Goal: Task Accomplishment & Management: Use online tool/utility

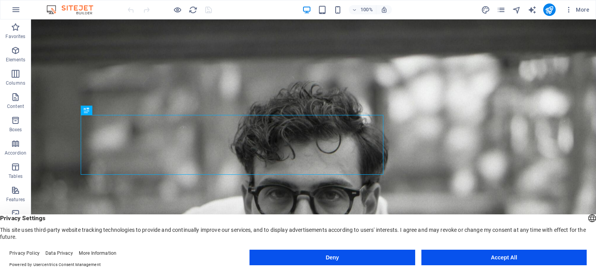
click at [505, 257] on button "Accept All" at bounding box center [503, 258] width 165 height 16
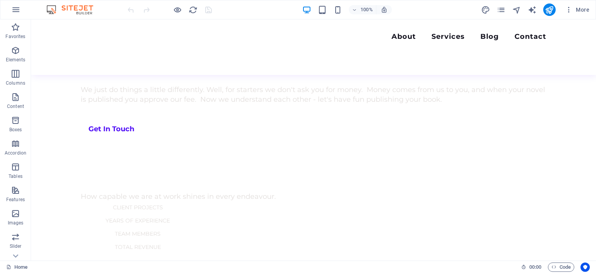
scroll to position [430, 0]
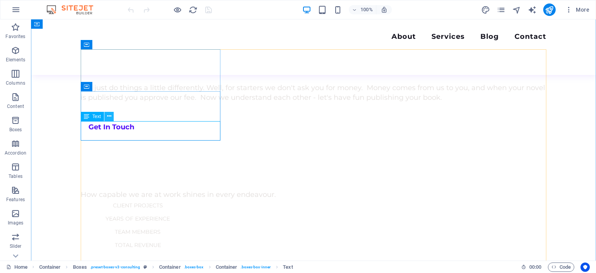
click at [109, 115] on icon at bounding box center [109, 116] width 4 height 8
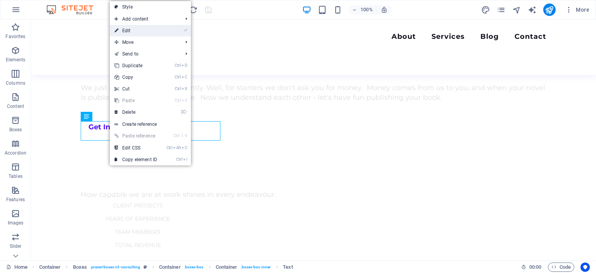
click at [128, 30] on link "⏎ Edit" at bounding box center [136, 31] width 52 height 12
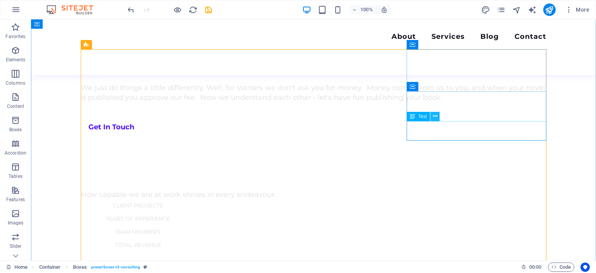
click at [435, 116] on icon at bounding box center [435, 116] width 4 height 8
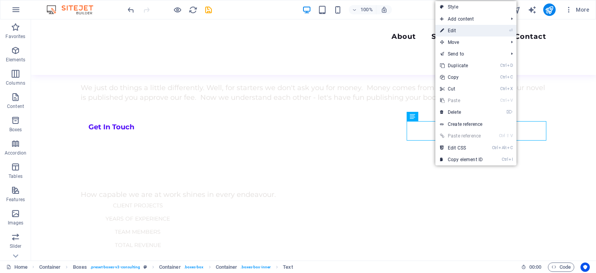
click at [454, 30] on link "⏎ Edit" at bounding box center [461, 31] width 52 height 12
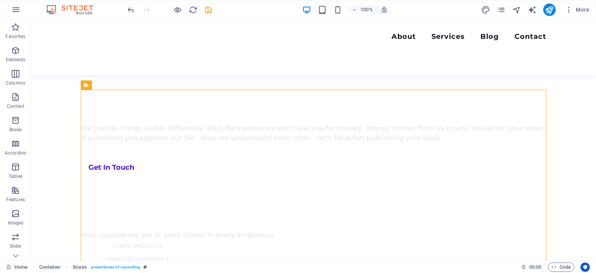
scroll to position [389, 0]
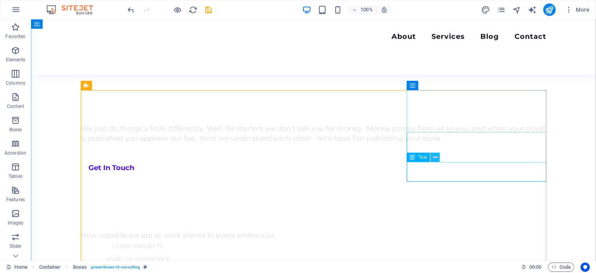
click at [436, 157] on icon at bounding box center [435, 157] width 4 height 8
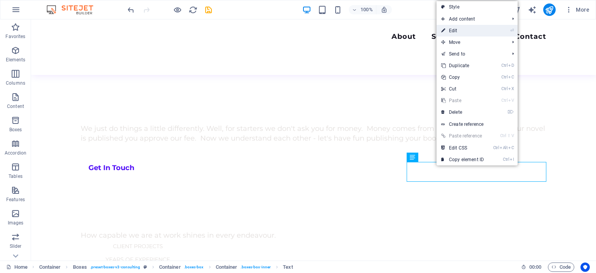
click at [454, 32] on link "⏎ Edit" at bounding box center [463, 31] width 52 height 12
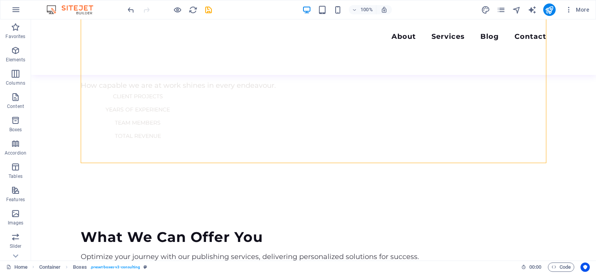
scroll to position [553, 0]
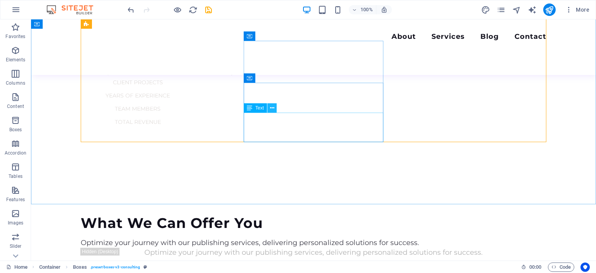
click at [272, 108] on icon at bounding box center [272, 108] width 4 height 8
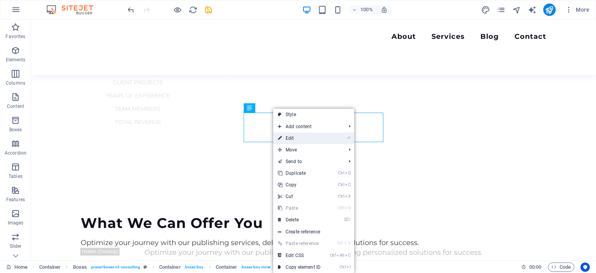
drag, startPoint x: 291, startPoint y: 136, endPoint x: 117, endPoint y: 111, distance: 175.6
click at [291, 136] on link "⏎ Edit" at bounding box center [299, 138] width 52 height 12
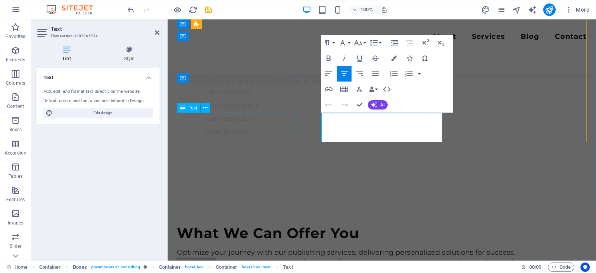
scroll to position [563, 0]
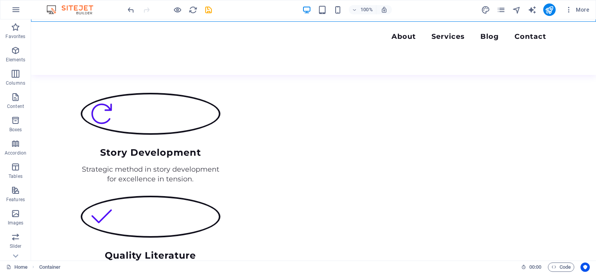
scroll to position [758, 0]
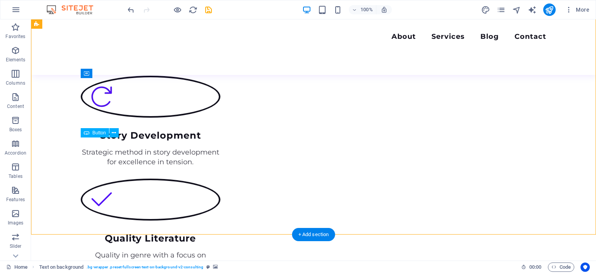
drag, startPoint x: 102, startPoint y: 143, endPoint x: 104, endPoint y: 153, distance: 10.2
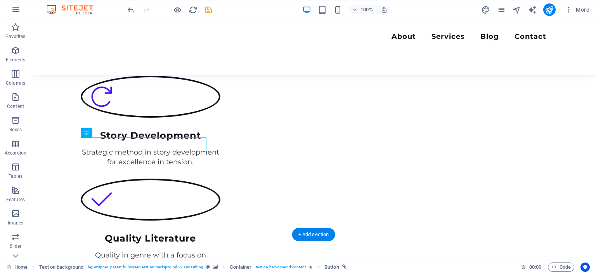
drag, startPoint x: 97, startPoint y: 139, endPoint x: 97, endPoint y: 146, distance: 7.8
drag, startPoint x: 124, startPoint y: 152, endPoint x: 90, endPoint y: 141, distance: 35.1
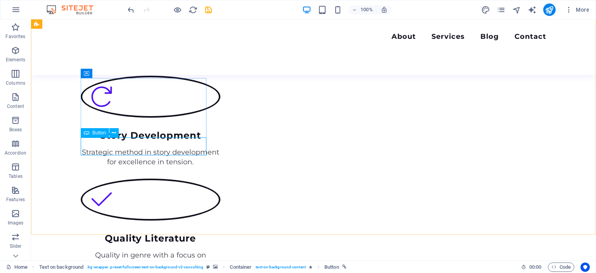
click at [95, 134] on span "Button" at bounding box center [99, 132] width 14 height 5
click at [114, 131] on icon at bounding box center [114, 133] width 4 height 8
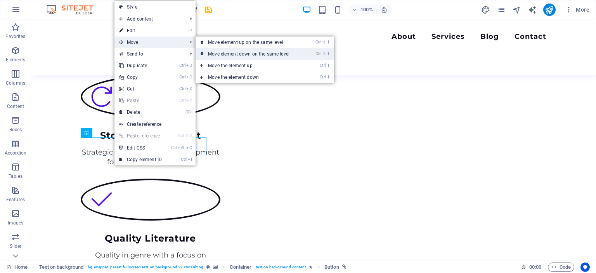
click at [222, 54] on link "Ctrl ⇧ ⬇ Move element down on the same level" at bounding box center [250, 54] width 109 height 12
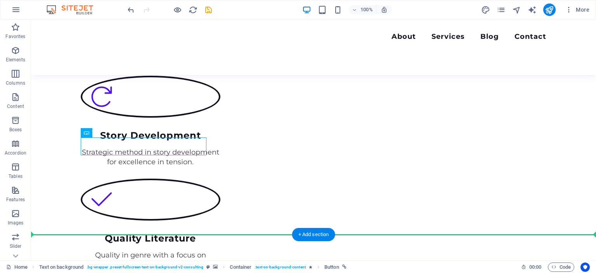
drag, startPoint x: 107, startPoint y: 149, endPoint x: 105, endPoint y: 161, distance: 12.2
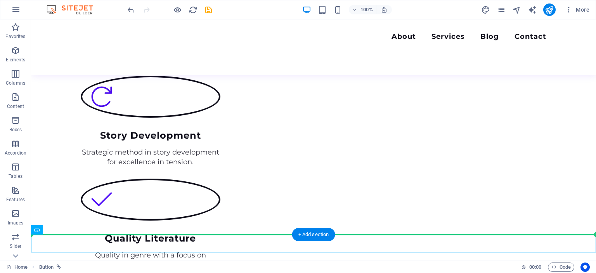
drag, startPoint x: 75, startPoint y: 251, endPoint x: 92, endPoint y: 164, distance: 89.2
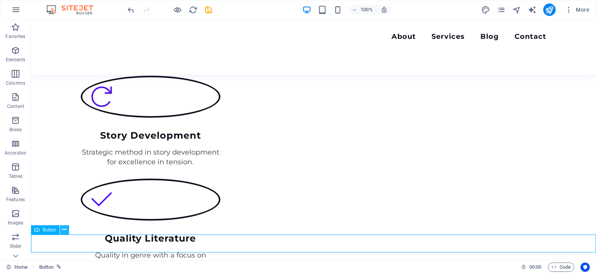
click at [63, 229] on icon at bounding box center [64, 229] width 4 height 8
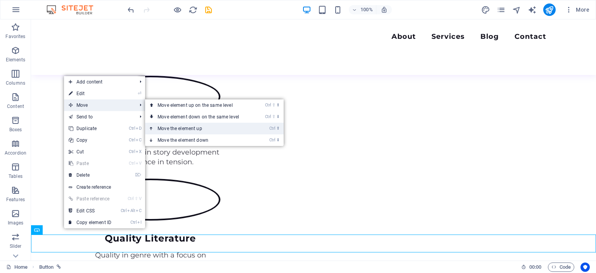
click at [178, 127] on link "Ctrl ⬆ Move the element up" at bounding box center [199, 129] width 109 height 12
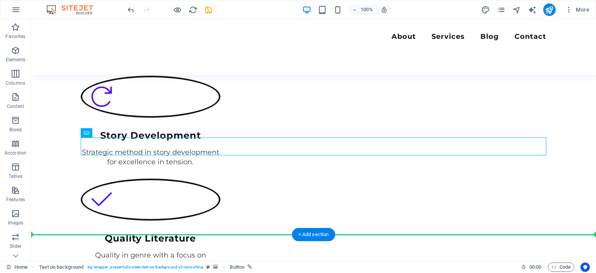
drag, startPoint x: 128, startPoint y: 153, endPoint x: 97, endPoint y: 156, distance: 31.2
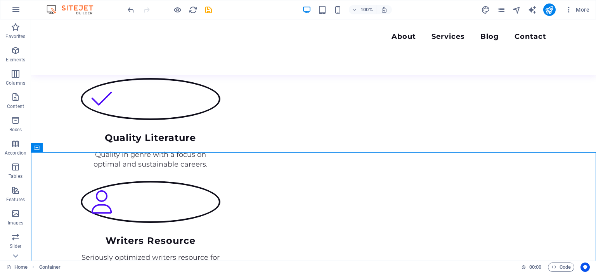
scroll to position [860, 0]
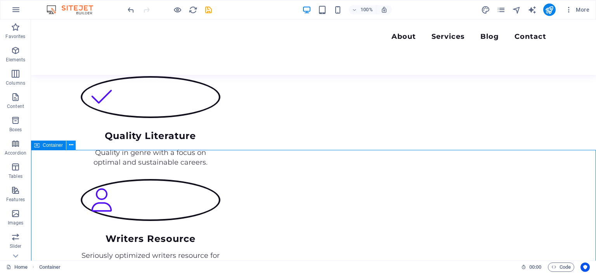
click at [72, 143] on icon at bounding box center [71, 145] width 4 height 8
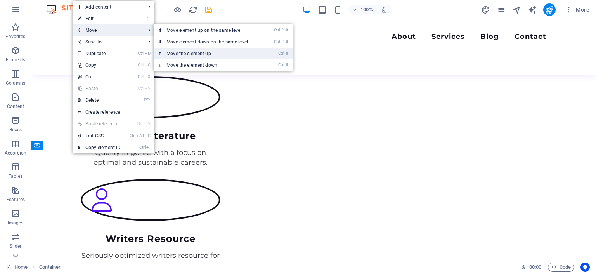
click at [187, 53] on link "Ctrl ⬆ Move the element up" at bounding box center [208, 54] width 109 height 12
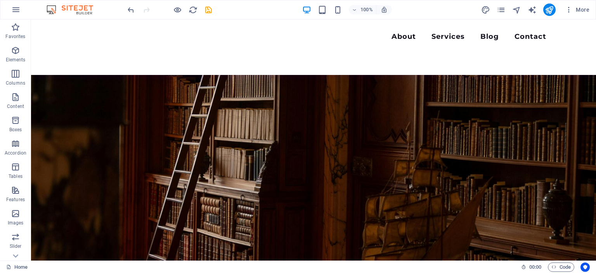
scroll to position [1515, 0]
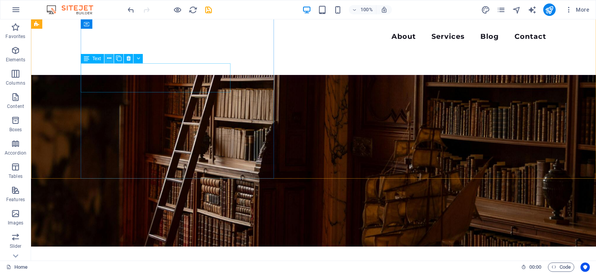
click at [107, 57] on button at bounding box center [108, 58] width 9 height 9
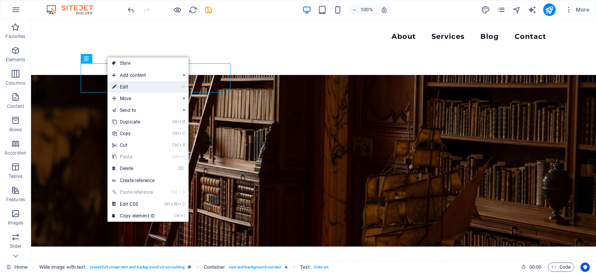
click at [124, 86] on link "⏎ Edit" at bounding box center [133, 87] width 52 height 12
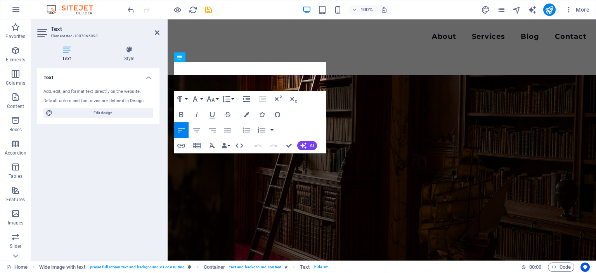
scroll to position [1515, 0]
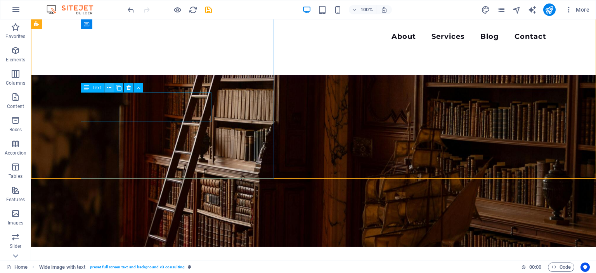
scroll to position [1515, 0]
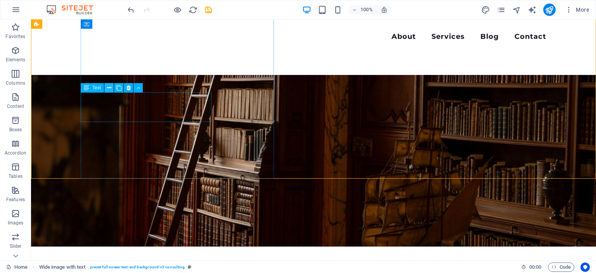
click at [107, 85] on icon at bounding box center [109, 88] width 4 height 8
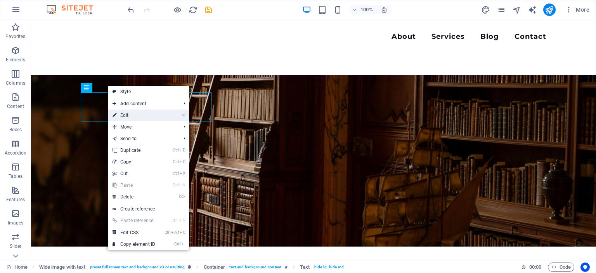
click at [124, 114] on link "⏎ Edit" at bounding box center [134, 115] width 52 height 12
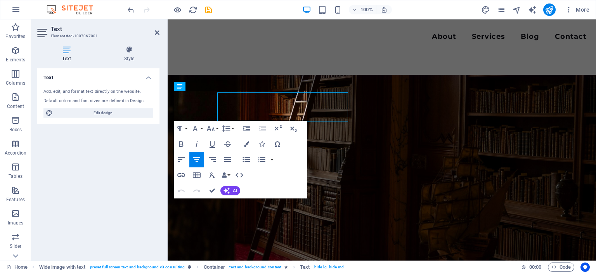
scroll to position [1515, 0]
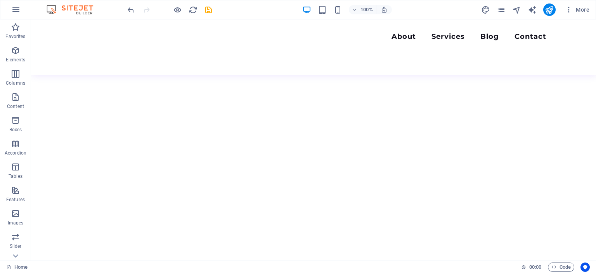
scroll to position [2002, 0]
click at [109, 176] on icon at bounding box center [109, 176] width 4 height 8
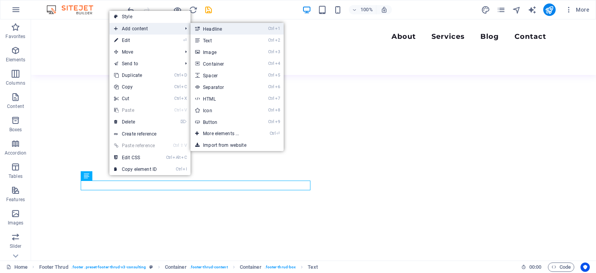
click at [210, 28] on link "Ctrl 1 Headline" at bounding box center [223, 29] width 64 height 12
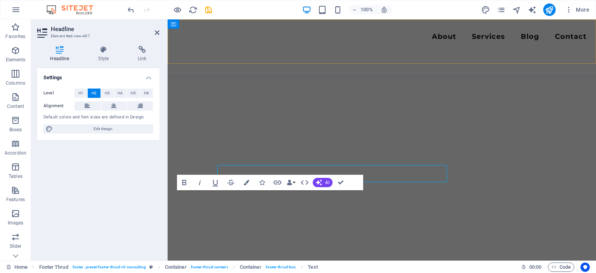
scroll to position [2028, 0]
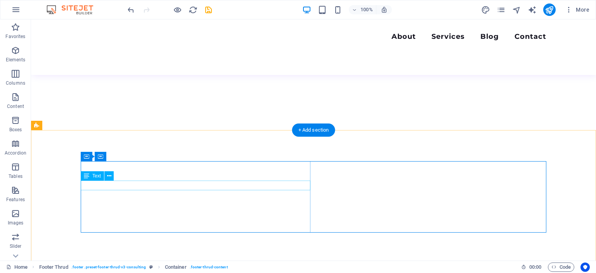
click at [109, 177] on icon at bounding box center [109, 176] width 4 height 8
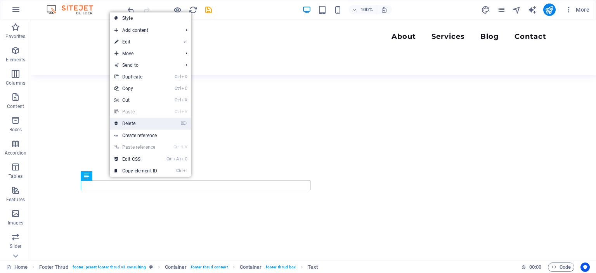
click at [128, 122] on link "⌦ Delete" at bounding box center [136, 124] width 52 height 12
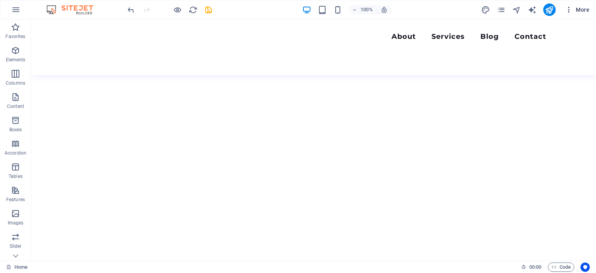
click at [579, 9] on span "More" at bounding box center [577, 10] width 24 height 8
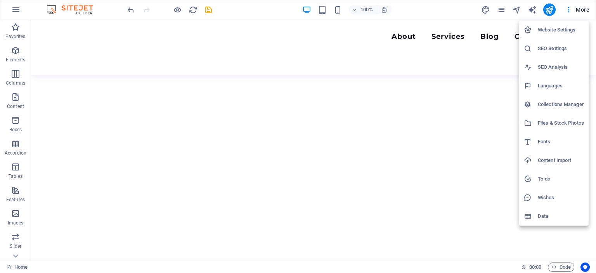
click at [552, 30] on h6 "Website Settings" at bounding box center [561, 29] width 46 height 9
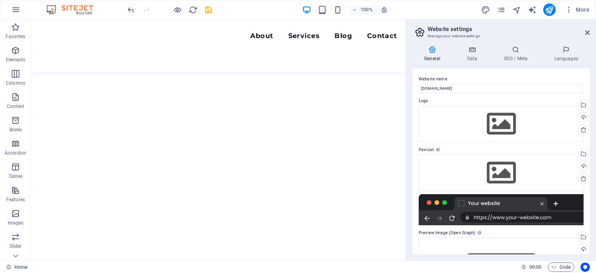
scroll to position [2057, 0]
click at [470, 54] on h4 "Data" at bounding box center [473, 54] width 37 height 16
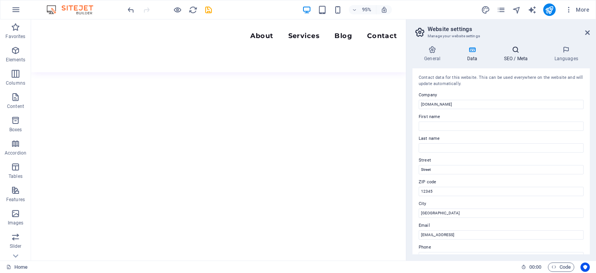
click at [516, 57] on h4 "SEO / Meta" at bounding box center [517, 54] width 50 height 16
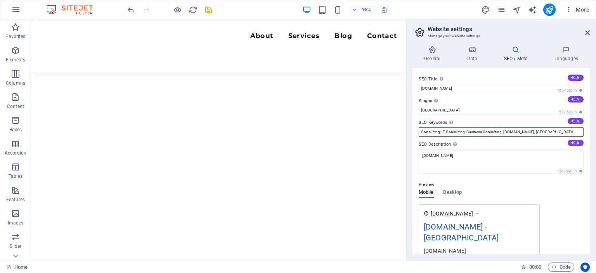
click at [500, 131] on input "Consulting, IT Consulting, Business Consulting, [DOMAIN_NAME], [GEOGRAPHIC_DATA]" at bounding box center [501, 131] width 165 height 9
type input "Trade Publishing, Book Edit, Proofreading, Novels, Copyedit, [DOMAIN_NAME], [GE…"
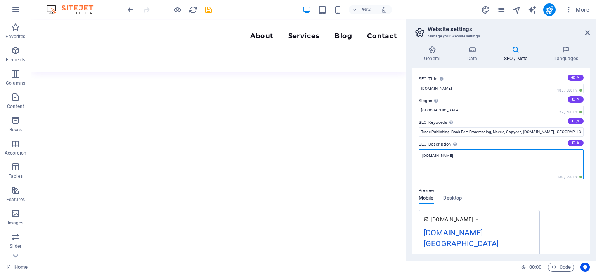
click at [482, 157] on textarea "[DOMAIN_NAME]" at bounding box center [501, 164] width 165 height 30
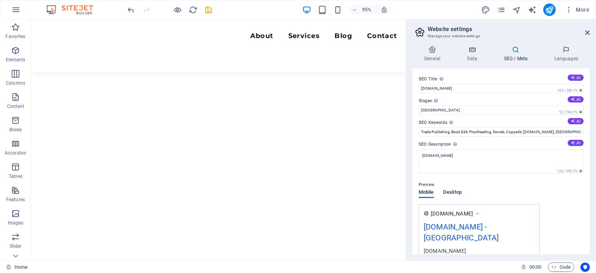
click at [453, 198] on div "Mobile Desktop" at bounding box center [440, 196] width 43 height 15
click at [451, 192] on span "Desktop" at bounding box center [452, 192] width 19 height 11
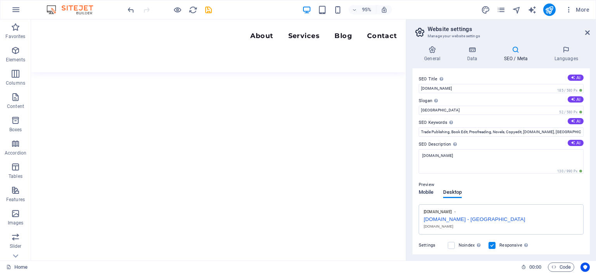
click at [423, 192] on span "Mobile" at bounding box center [426, 192] width 15 height 11
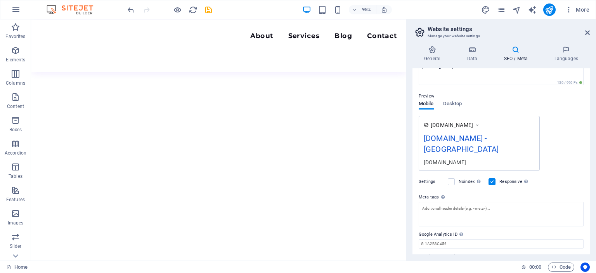
scroll to position [99, 0]
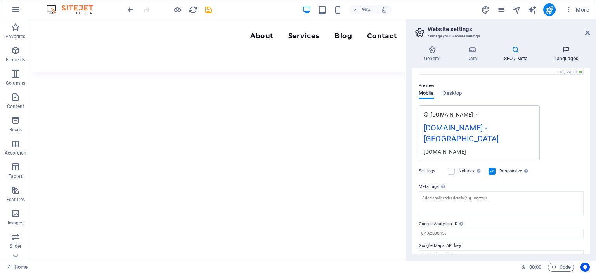
click at [565, 55] on h4 "Languages" at bounding box center [566, 54] width 47 height 16
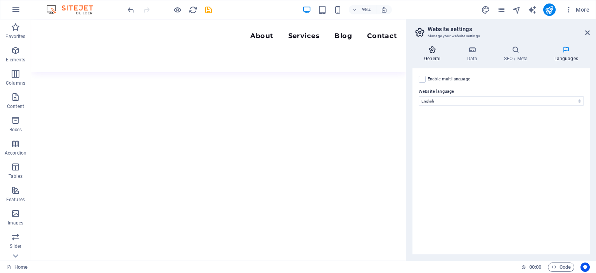
click at [431, 52] on icon at bounding box center [433, 50] width 40 height 8
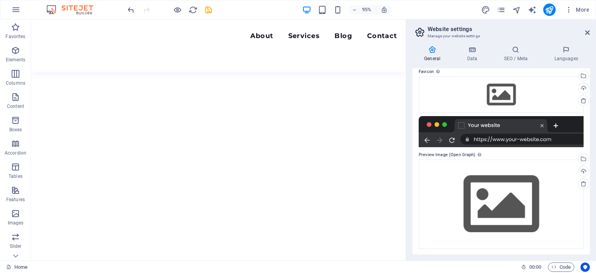
scroll to position [78, 0]
click at [574, 8] on span "More" at bounding box center [577, 10] width 24 height 8
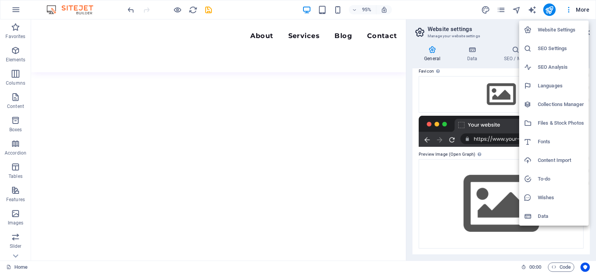
click at [378, 68] on div at bounding box center [298, 136] width 596 height 273
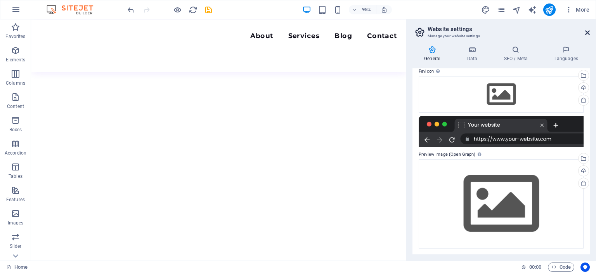
click at [588, 30] on icon at bounding box center [587, 32] width 5 height 6
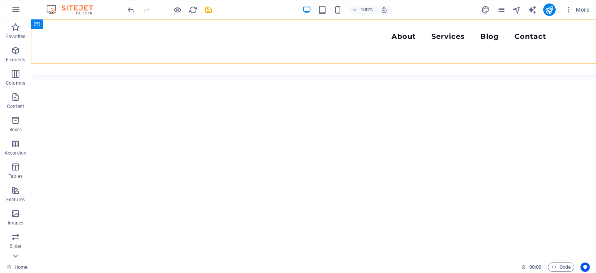
scroll to position [2002, 0]
click at [577, 9] on span "More" at bounding box center [577, 10] width 24 height 8
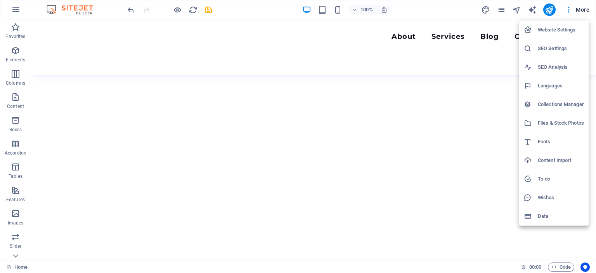
click at [549, 28] on h6 "Website Settings" at bounding box center [561, 29] width 46 height 9
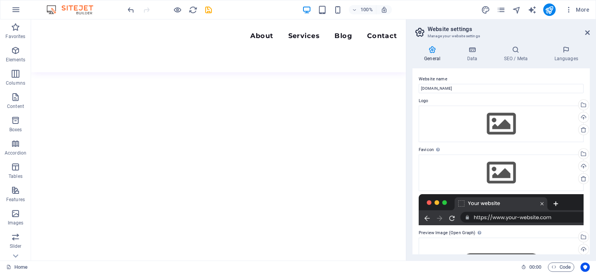
scroll to position [2057, 0]
click at [586, 32] on icon at bounding box center [587, 32] width 5 height 6
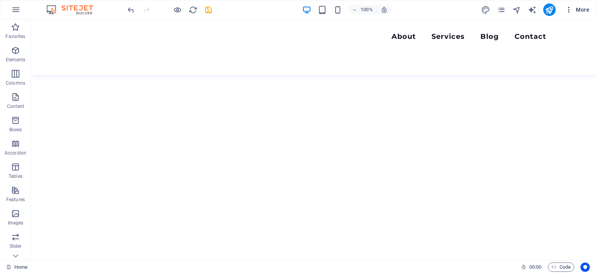
click at [578, 9] on span "More" at bounding box center [577, 10] width 24 height 8
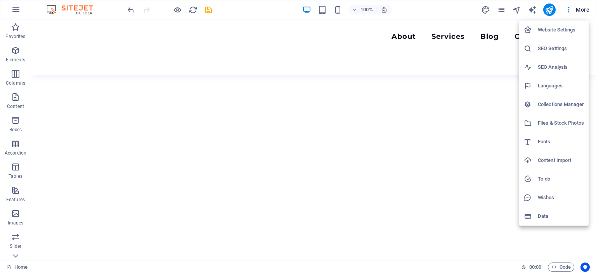
click at [502, 9] on div at bounding box center [298, 136] width 596 height 273
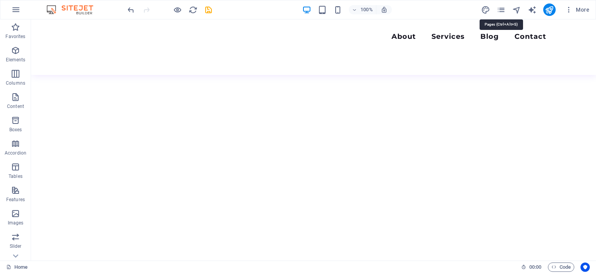
click at [502, 9] on icon "pages" at bounding box center [501, 9] width 9 height 9
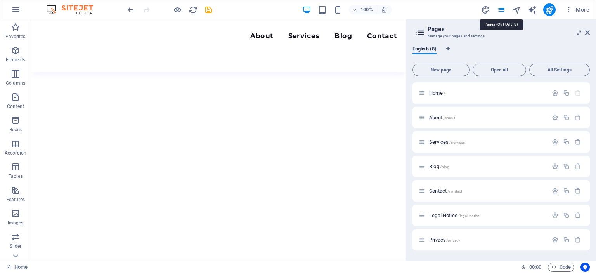
scroll to position [2057, 0]
click at [433, 117] on span "About /about" at bounding box center [442, 117] width 26 height 6
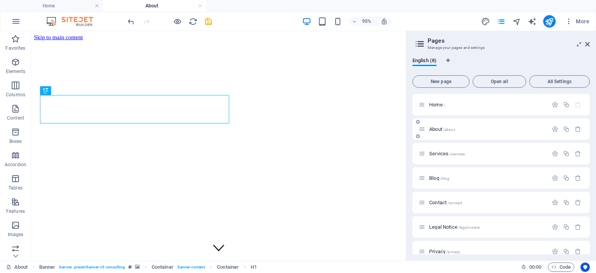
scroll to position [0, 0]
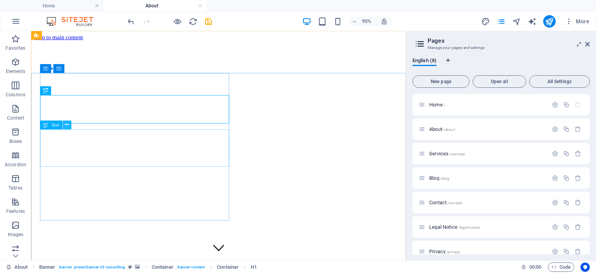
click at [66, 124] on icon at bounding box center [67, 125] width 4 height 8
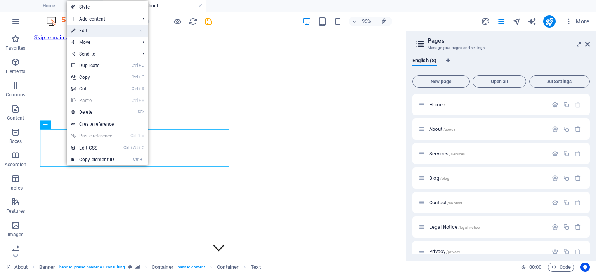
click at [86, 29] on link "⏎ Edit" at bounding box center [93, 31] width 52 height 12
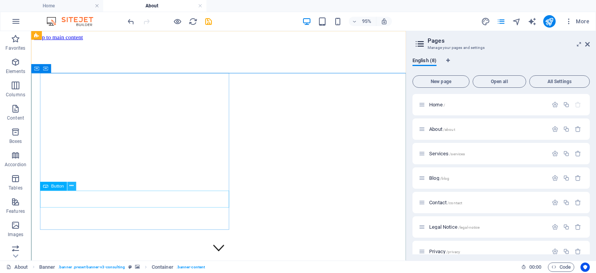
click at [73, 186] on icon at bounding box center [71, 186] width 4 height 8
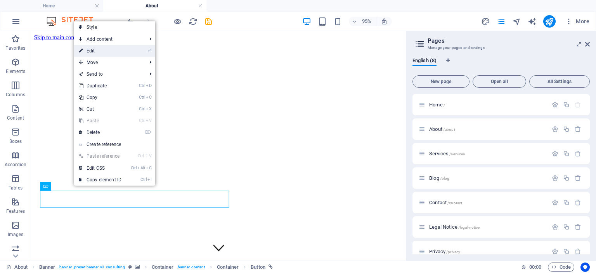
click at [93, 50] on link "⏎ Edit" at bounding box center [100, 51] width 52 height 12
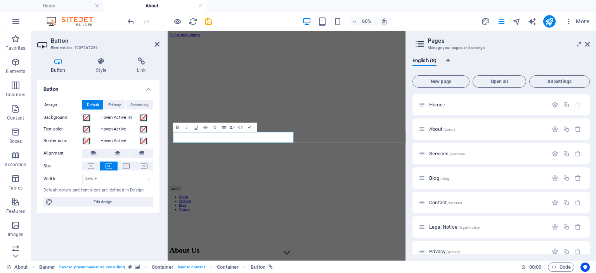
click at [224, 125] on icon "button" at bounding box center [224, 126] width 5 height 5
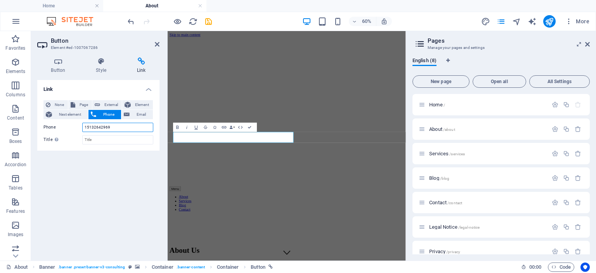
click at [112, 125] on input "15132642969" at bounding box center [117, 127] width 71 height 9
type input "1"
type input "0480 715 647"
click at [139, 114] on span "Email" at bounding box center [141, 114] width 19 height 9
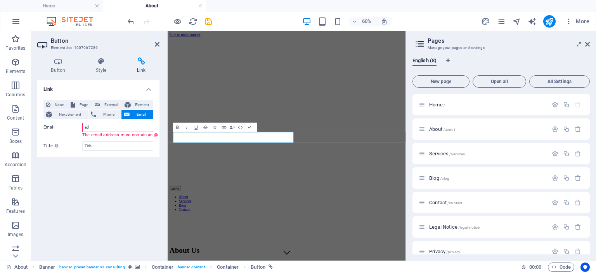
type input "a"
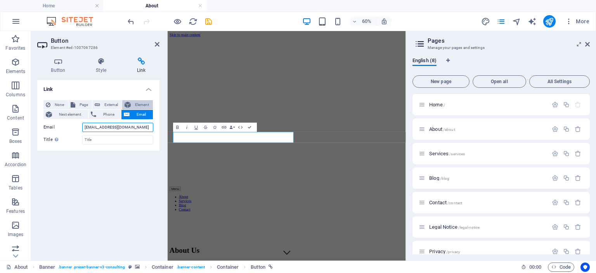
type input "[EMAIL_ADDRESS][DOMAIN_NAME]"
click at [139, 100] on span "Element" at bounding box center [141, 104] width 17 height 9
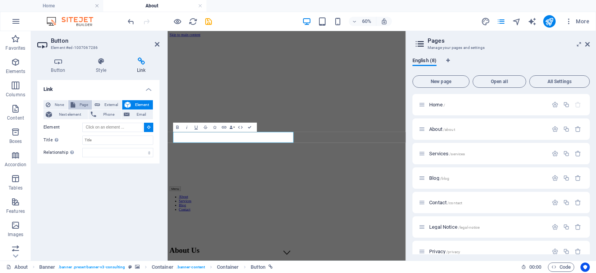
click at [79, 107] on span "Page" at bounding box center [84, 104] width 12 height 9
select select
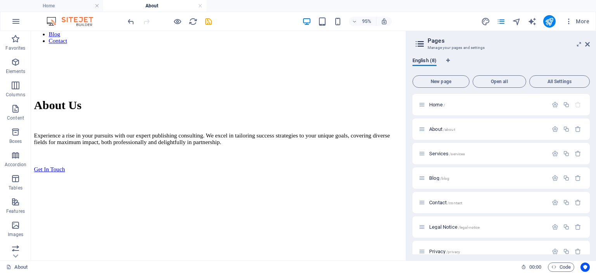
scroll to position [307, 0]
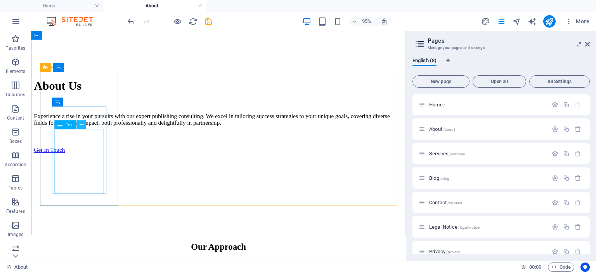
click at [81, 125] on icon at bounding box center [81, 125] width 4 height 8
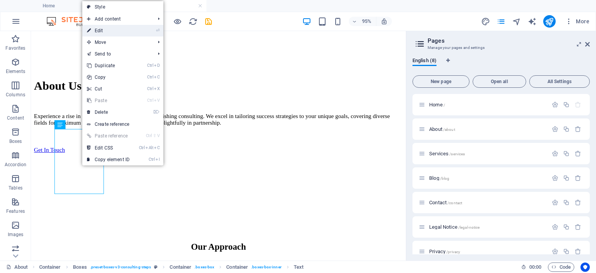
click at [100, 29] on link "⏎ Edit" at bounding box center [108, 31] width 52 height 12
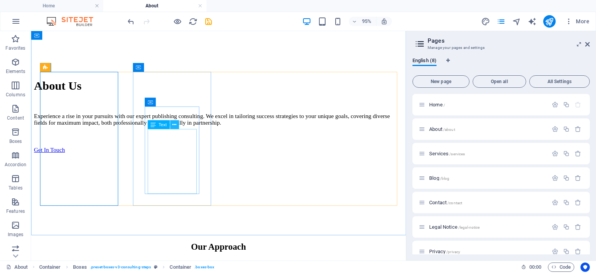
click at [173, 124] on icon at bounding box center [174, 125] width 4 height 8
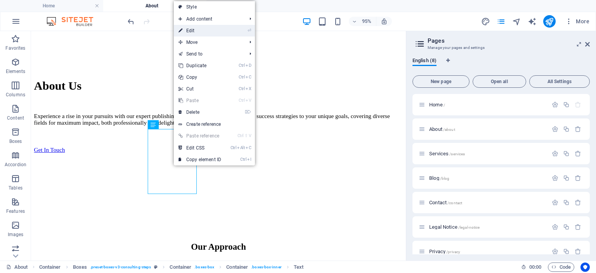
click at [191, 29] on link "⏎ Edit" at bounding box center [200, 31] width 52 height 12
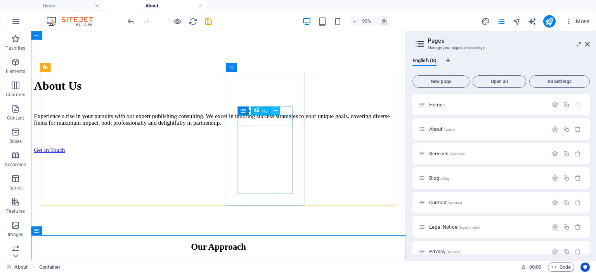
click at [275, 109] on icon at bounding box center [275, 111] width 4 height 8
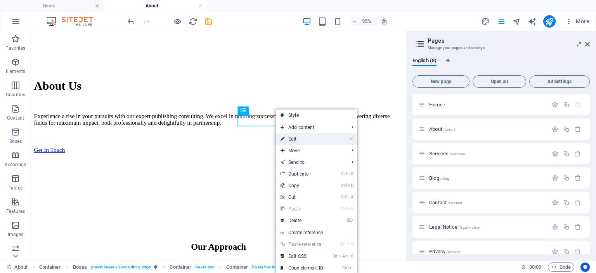
click at [294, 140] on link "⏎ Edit" at bounding box center [302, 139] width 52 height 12
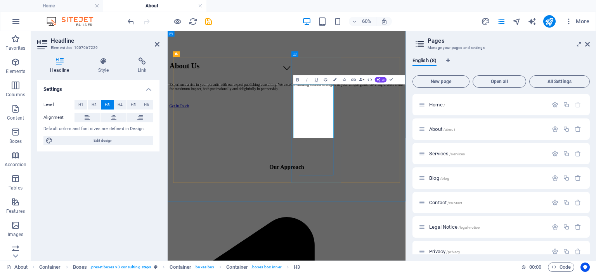
scroll to position [0, 5]
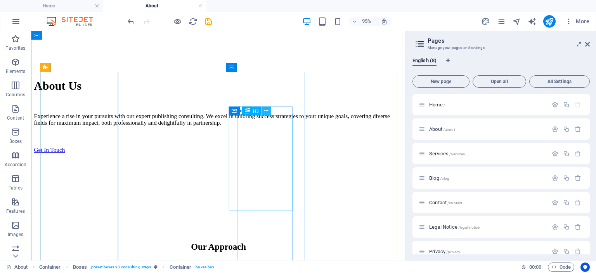
click at [267, 112] on icon at bounding box center [266, 111] width 4 height 8
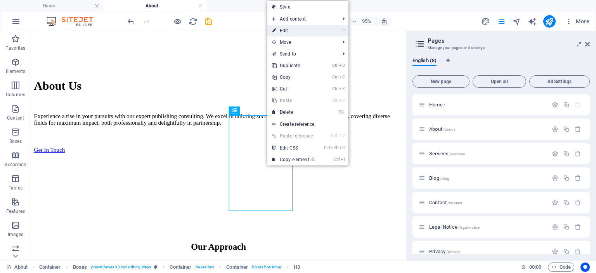
click at [286, 30] on link "⏎ Edit" at bounding box center [293, 31] width 52 height 12
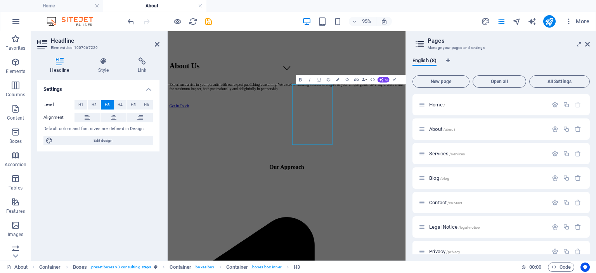
scroll to position [0, 0]
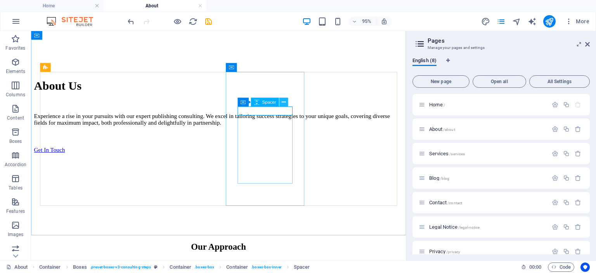
click at [283, 102] on icon at bounding box center [284, 103] width 4 height 8
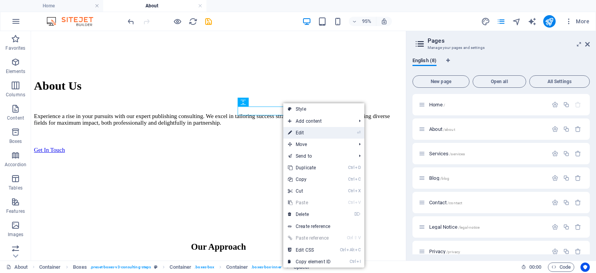
click at [301, 132] on link "⏎ Edit" at bounding box center [309, 133] width 52 height 12
select select "px"
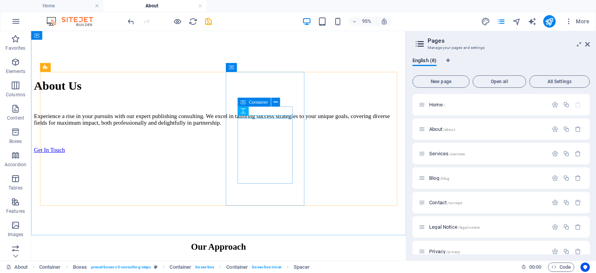
click at [244, 111] on icon at bounding box center [243, 111] width 5 height 9
click at [284, 104] on icon at bounding box center [284, 103] width 4 height 8
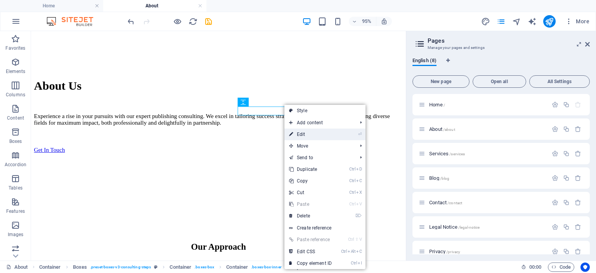
click at [304, 134] on link "⏎ Edit" at bounding box center [310, 134] width 52 height 12
select select "px"
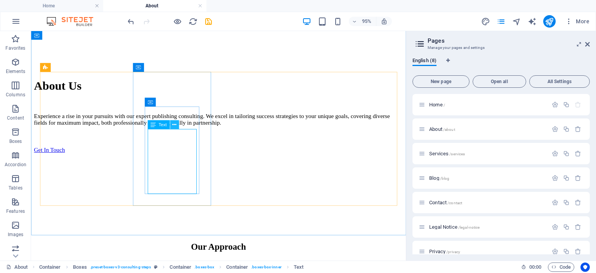
click at [173, 123] on icon at bounding box center [174, 125] width 4 height 8
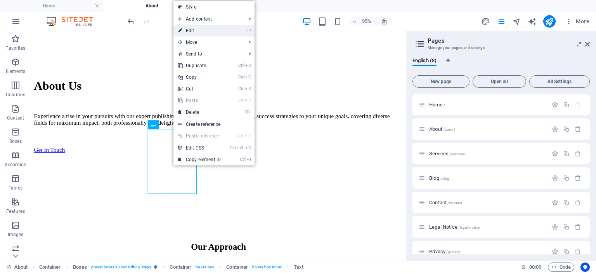
click at [192, 30] on link "⏎ Edit" at bounding box center [199, 31] width 52 height 12
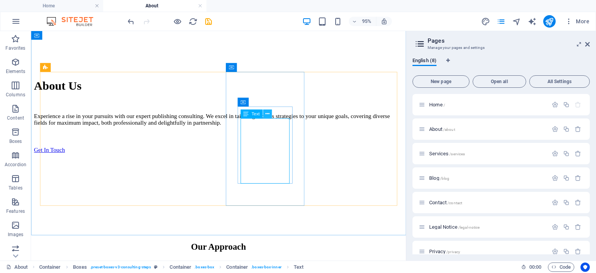
click at [268, 114] on icon at bounding box center [267, 114] width 4 height 8
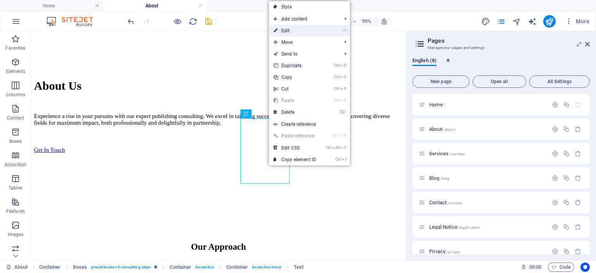
click at [284, 29] on link "⏎ Edit" at bounding box center [295, 31] width 52 height 12
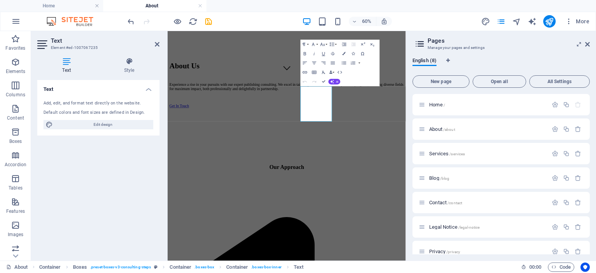
click at [284, 29] on div "60% More" at bounding box center [297, 21] width 595 height 19
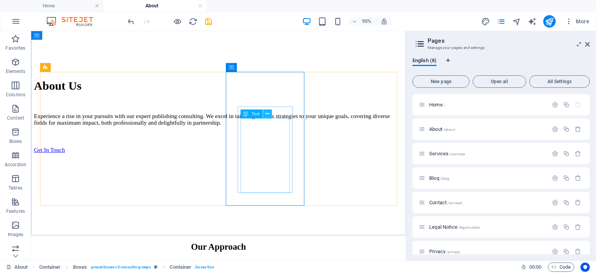
click at [267, 114] on icon at bounding box center [267, 114] width 4 height 8
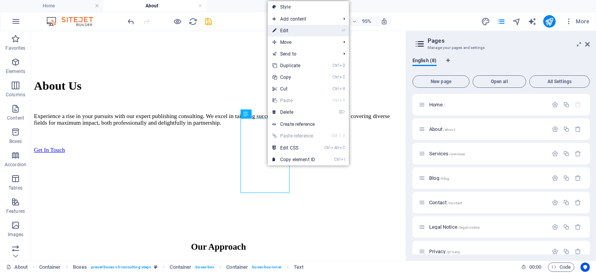
click at [286, 30] on link "⏎ Edit" at bounding box center [294, 31] width 52 height 12
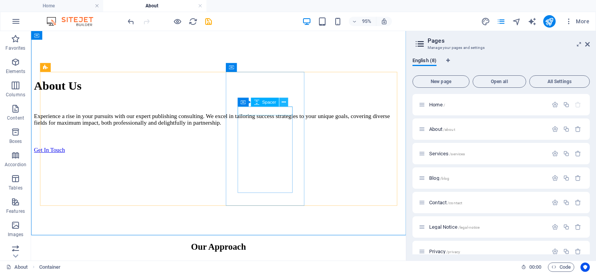
click at [283, 102] on icon at bounding box center [284, 103] width 4 height 8
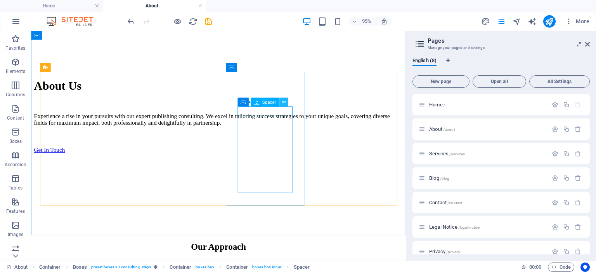
click at [285, 102] on icon at bounding box center [284, 103] width 4 height 8
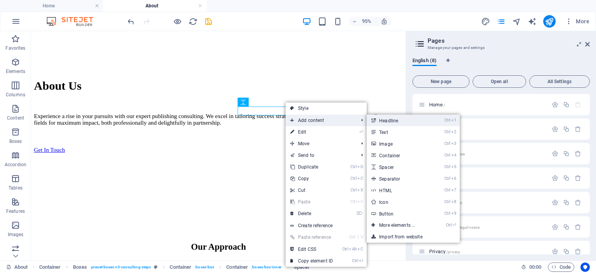
click at [383, 119] on link "Ctrl 1 Headline" at bounding box center [399, 120] width 64 height 12
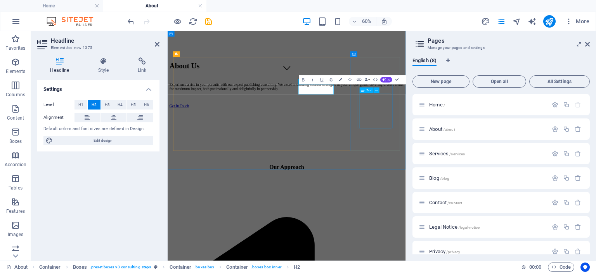
scroll to position [0, 5]
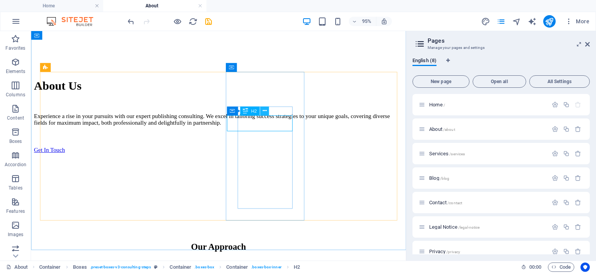
click at [262, 110] on button at bounding box center [264, 111] width 9 height 9
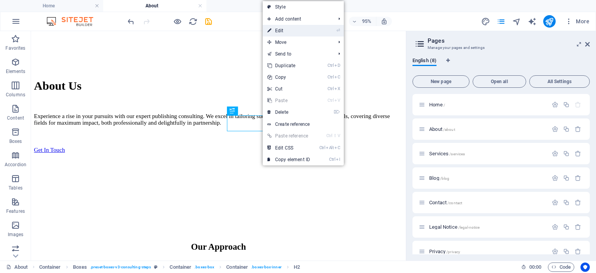
click at [282, 30] on link "⏎ Edit" at bounding box center [289, 31] width 52 height 12
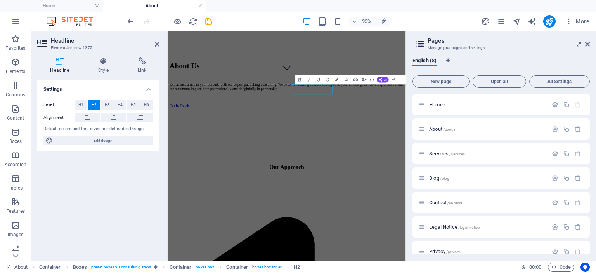
scroll to position [0, 0]
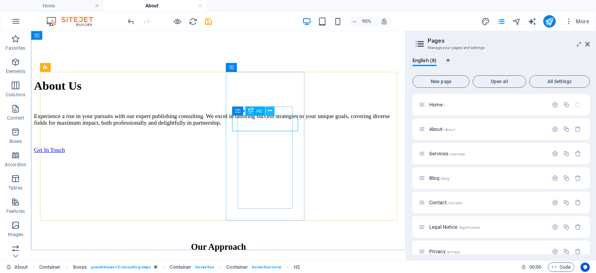
click at [270, 111] on icon at bounding box center [270, 111] width 4 height 8
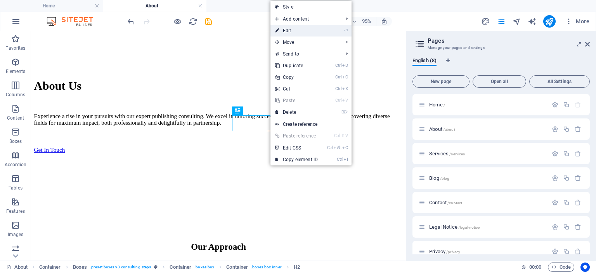
click at [288, 31] on link "⏎ Edit" at bounding box center [296, 31] width 52 height 12
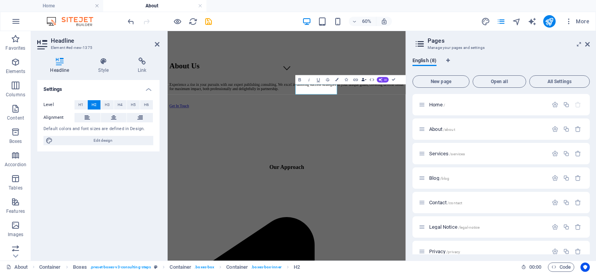
click at [363, 80] on icon "button" at bounding box center [362, 79] width 3 height 3
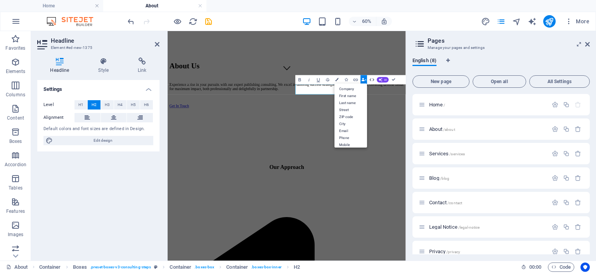
click at [372, 79] on icon "button" at bounding box center [371, 79] width 5 height 5
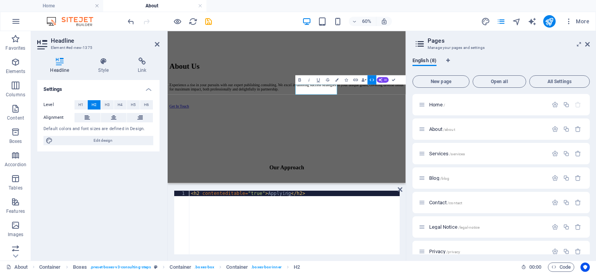
click at [372, 79] on icon "button" at bounding box center [371, 79] width 5 height 5
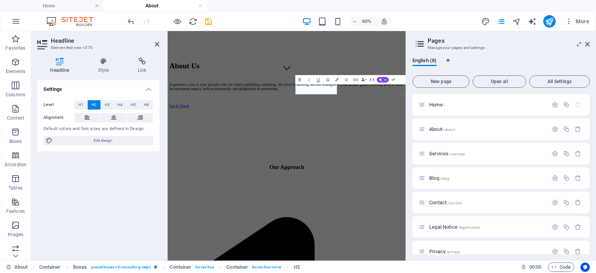
click at [374, 79] on icon "button" at bounding box center [371, 79] width 5 height 5
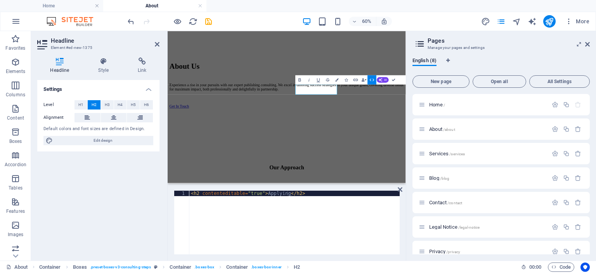
click at [374, 79] on icon "button" at bounding box center [371, 79] width 5 height 5
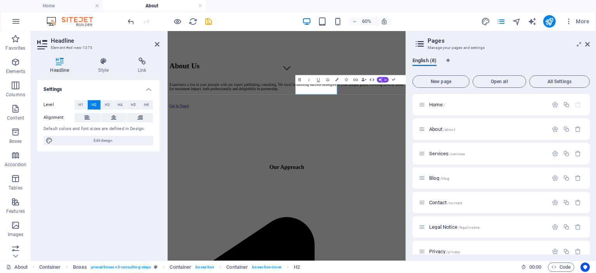
click at [374, 79] on icon "button" at bounding box center [371, 79] width 5 height 5
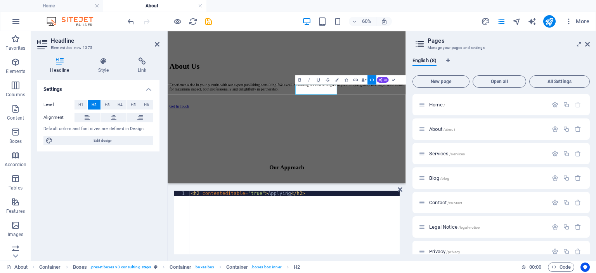
click at [370, 79] on icon "button" at bounding box center [371, 79] width 5 height 5
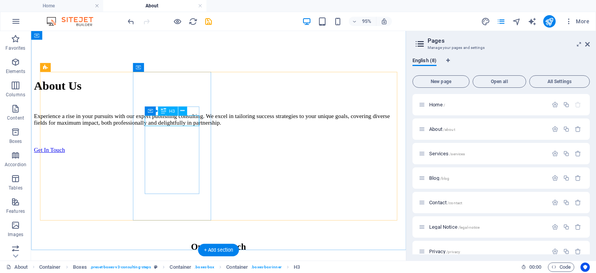
click at [184, 111] on icon at bounding box center [182, 111] width 4 height 8
click at [181, 111] on icon at bounding box center [182, 111] width 4 height 8
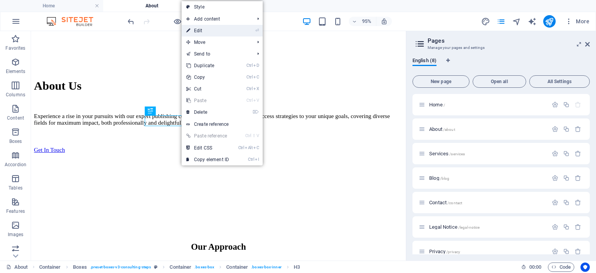
click at [201, 30] on link "⏎ Edit" at bounding box center [208, 31] width 52 height 12
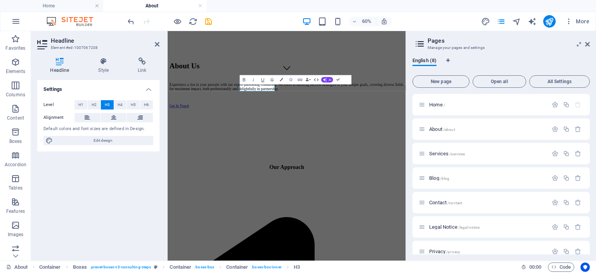
click at [315, 79] on icon "button" at bounding box center [316, 79] width 5 height 3
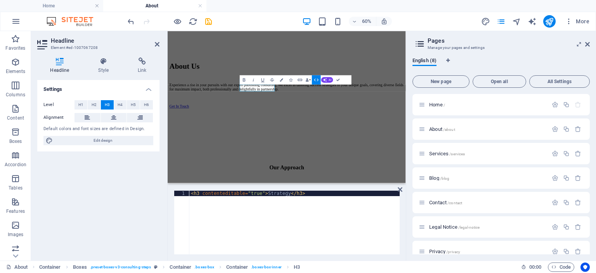
click at [317, 81] on icon "button" at bounding box center [316, 79] width 5 height 5
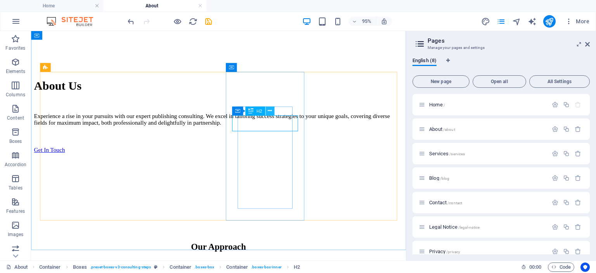
click at [268, 109] on icon at bounding box center [270, 111] width 4 height 8
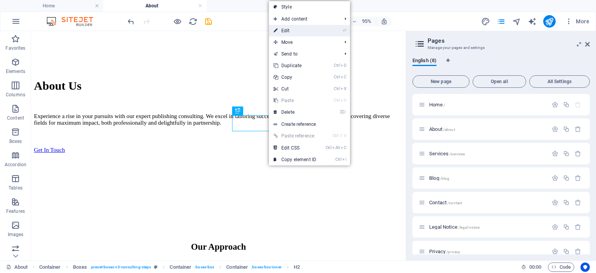
click at [286, 31] on link "⏎ Edit" at bounding box center [295, 31] width 52 height 12
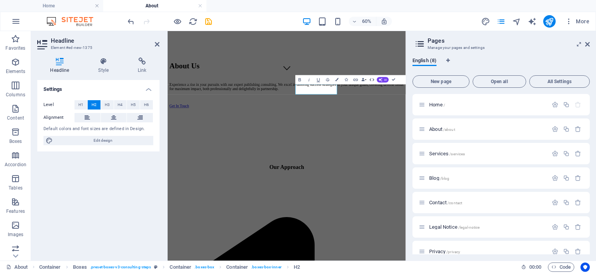
click at [373, 80] on icon "button" at bounding box center [372, 79] width 5 height 3
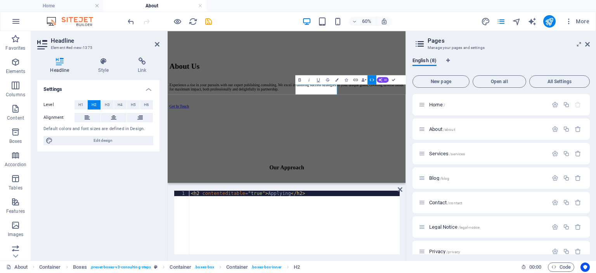
click at [293, 192] on div "< h2 contenteditable = "true" > Applying </ h2 >" at bounding box center [294, 228] width 210 height 75
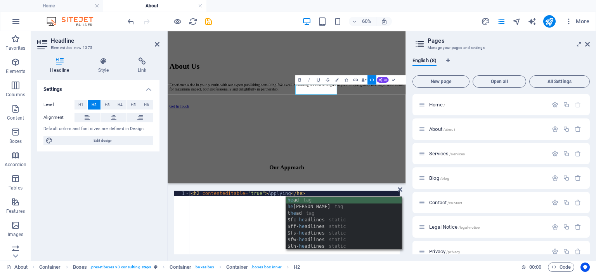
scroll to position [0, 8]
click at [294, 192] on div "< h2 contenteditable = "true" > Applying </ he >" at bounding box center [294, 228] width 210 height 75
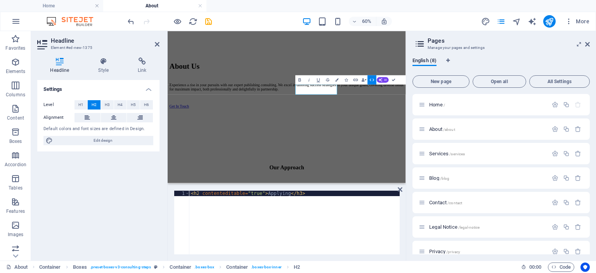
click at [199, 193] on div "< h2 contenteditable = "true" > Applying </ h3 >" at bounding box center [294, 228] width 210 height 75
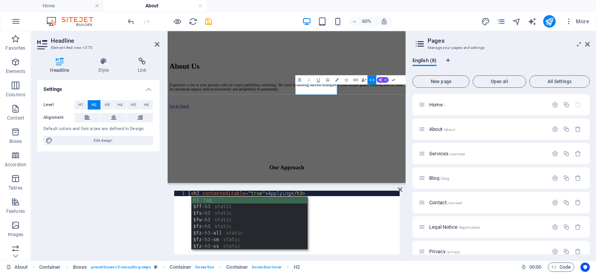
scroll to position [0, 0]
click at [341, 210] on div "< h3 contenteditable = "true" > Applying </ h3 >" at bounding box center [294, 228] width 210 height 75
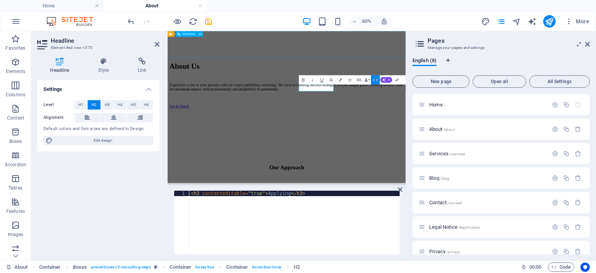
type textarea "<h3 contenteditable="true">Applying</h3>"
click at [362, 46] on div "Menu About Services Blog Contact" at bounding box center [366, 17] width 391 height 68
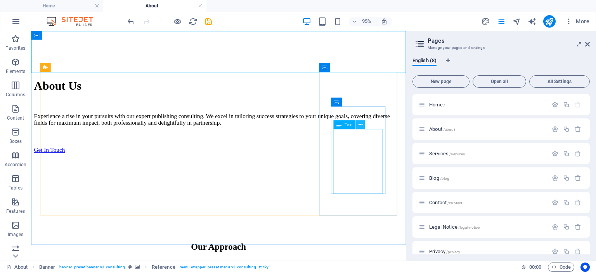
click at [360, 125] on icon at bounding box center [360, 125] width 4 height 8
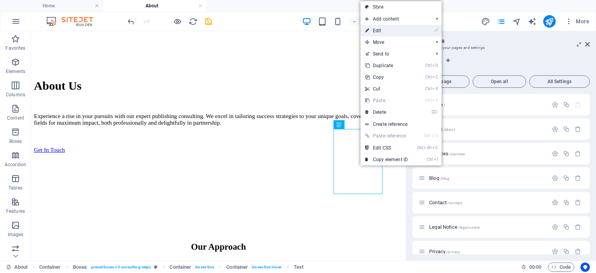
click at [380, 29] on link "⏎ Edit" at bounding box center [387, 31] width 52 height 12
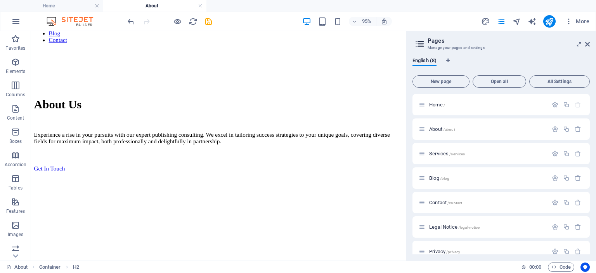
scroll to position [287, 0]
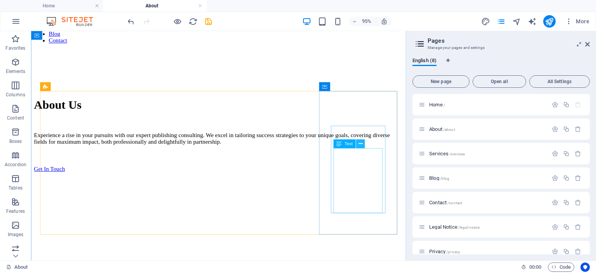
click at [361, 144] on icon at bounding box center [360, 144] width 4 height 8
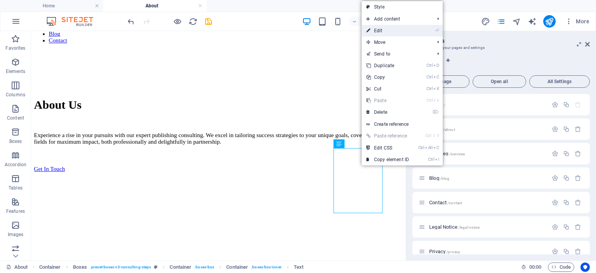
click at [380, 29] on link "⏎ Edit" at bounding box center [388, 31] width 52 height 12
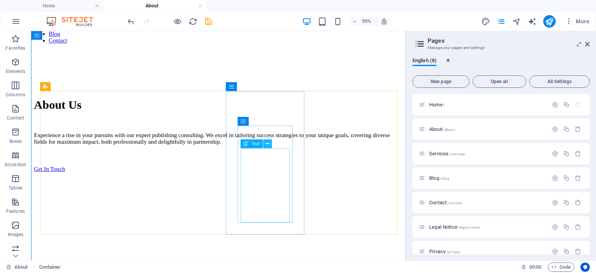
click at [266, 145] on icon at bounding box center [267, 144] width 4 height 8
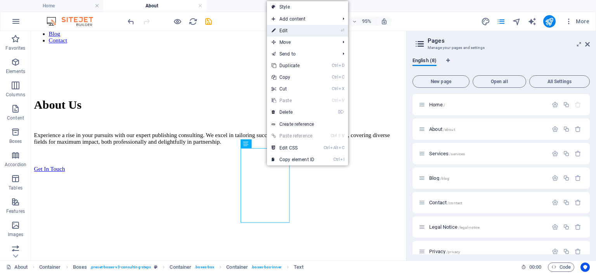
click at [286, 27] on link "⏎ Edit" at bounding box center [293, 31] width 52 height 12
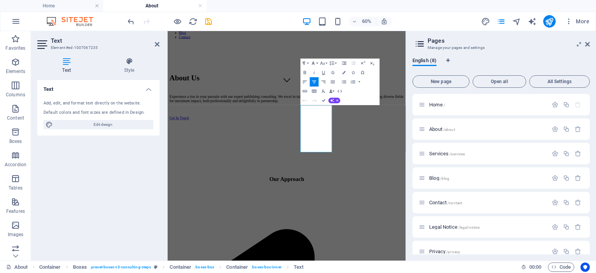
click at [317, 63] on button "Font Family" at bounding box center [314, 63] width 9 height 9
click at [326, 62] on button "Font Size" at bounding box center [323, 63] width 9 height 9
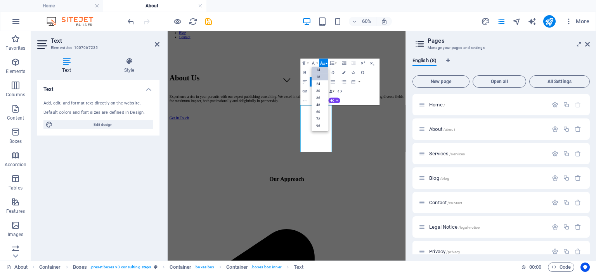
click at [320, 68] on link "14" at bounding box center [320, 69] width 17 height 7
drag, startPoint x: 433, startPoint y: 229, endPoint x: 394, endPoint y: 163, distance: 76.5
drag, startPoint x: 391, startPoint y: 159, endPoint x: 438, endPoint y: 228, distance: 84.1
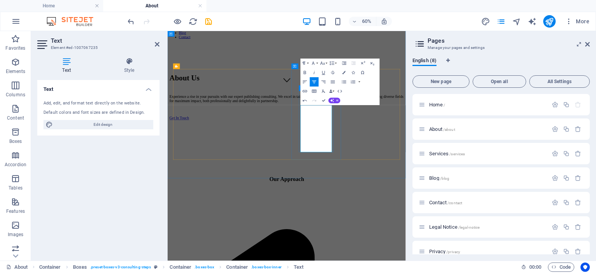
click at [327, 64] on button "Font Size" at bounding box center [323, 63] width 9 height 9
click at [319, 69] on link "14" at bounding box center [320, 69] width 17 height 7
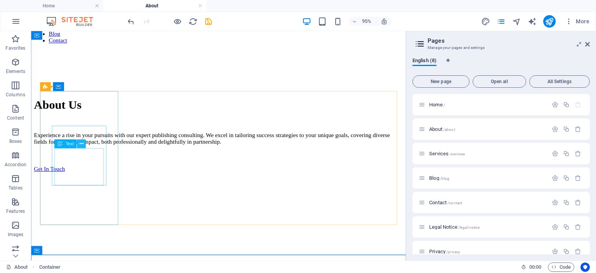
click at [81, 145] on icon at bounding box center [81, 144] width 4 height 8
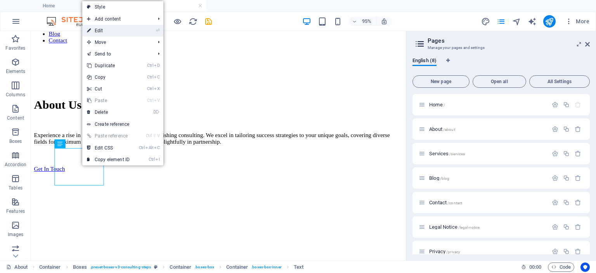
click at [100, 28] on link "⏎ Edit" at bounding box center [108, 31] width 52 height 12
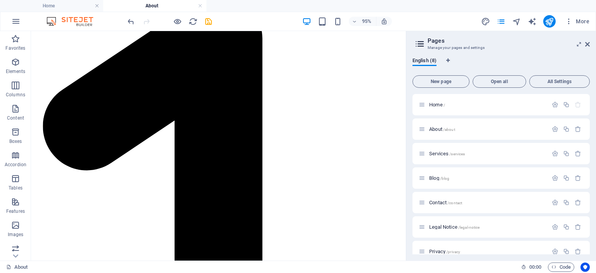
scroll to position [676, 0]
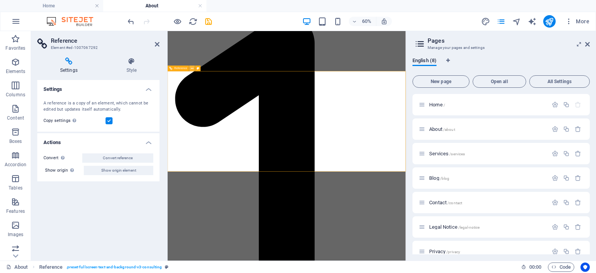
click at [192, 68] on icon at bounding box center [192, 68] width 3 height 5
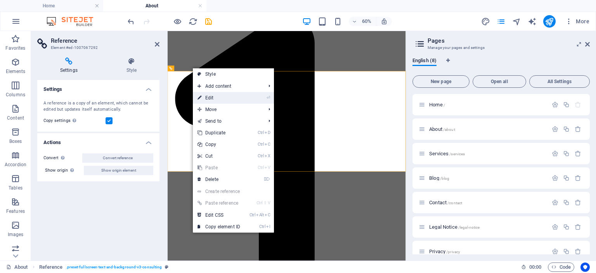
click at [210, 96] on link "⏎ Edit" at bounding box center [219, 98] width 52 height 12
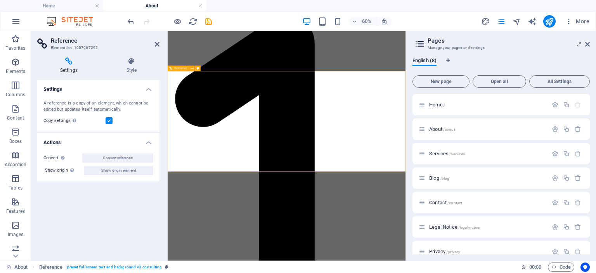
click at [132, 196] on div "Settings A reference is a copy of an element, which cannot be edited but update…" at bounding box center [98, 167] width 122 height 174
click at [275, 266] on div "About Reference . preset-fullscreen-text-and-background-v3-consulting" at bounding box center [260, 266] width 509 height 9
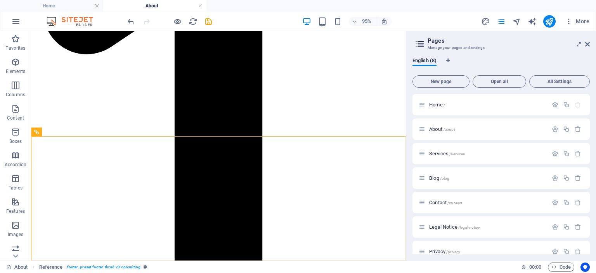
scroll to position [784, 0]
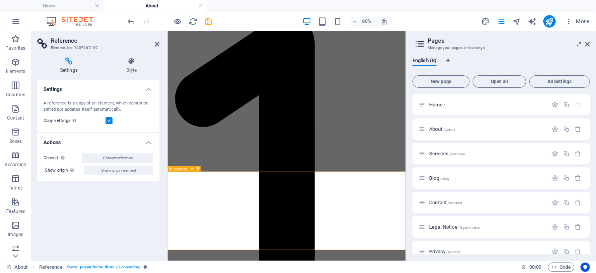
click at [157, 44] on icon at bounding box center [157, 44] width 5 height 6
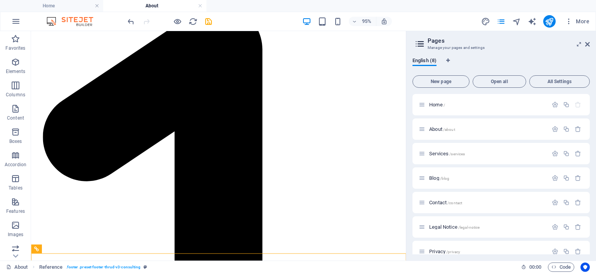
scroll to position [784, 0]
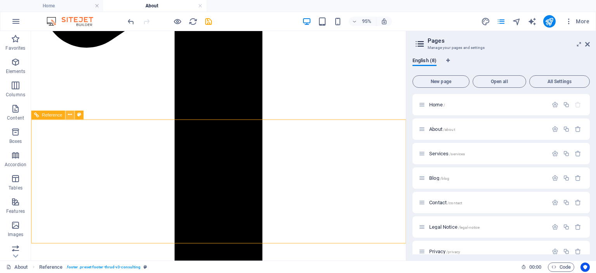
click at [69, 117] on icon at bounding box center [70, 115] width 4 height 8
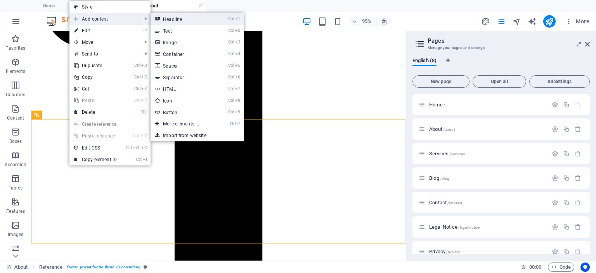
click at [176, 18] on link "Ctrl 1 Headline" at bounding box center [183, 19] width 64 height 12
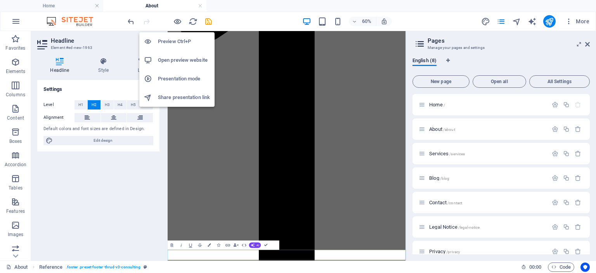
scroll to position [643, 0]
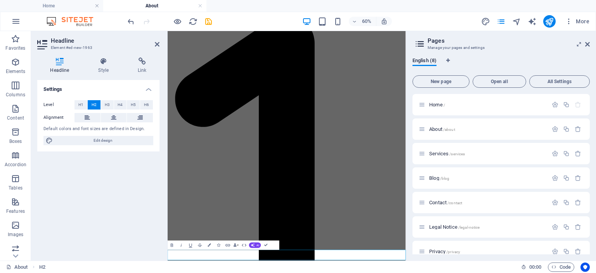
click at [135, 210] on div "Settings Level H1 H2 H3 H4 H5 H6 Alignment Default colors and font sizes are de…" at bounding box center [98, 167] width 122 height 174
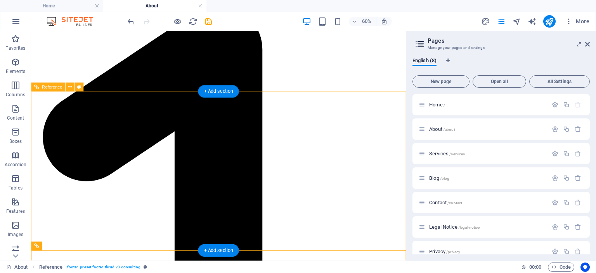
scroll to position [801, 0]
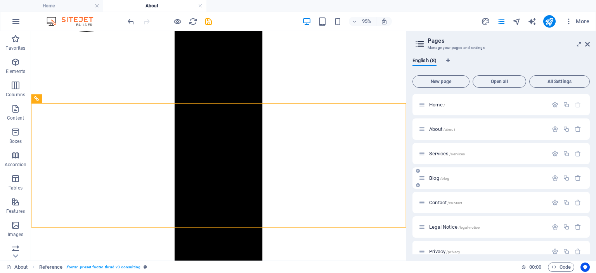
click at [435, 179] on span "Blog /blog" at bounding box center [439, 178] width 20 height 6
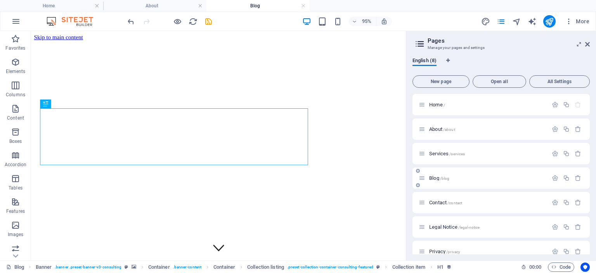
scroll to position [0, 0]
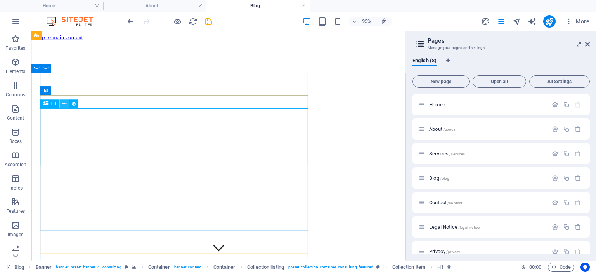
click at [66, 105] on icon at bounding box center [64, 104] width 4 height 8
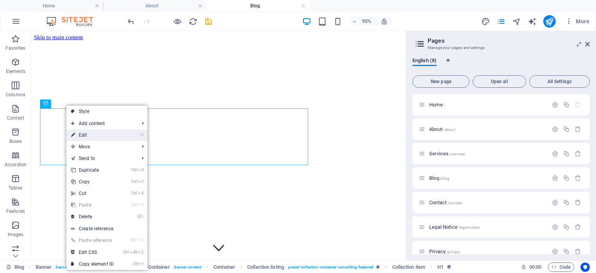
click at [82, 134] on link "⏎ Edit" at bounding box center [92, 135] width 52 height 12
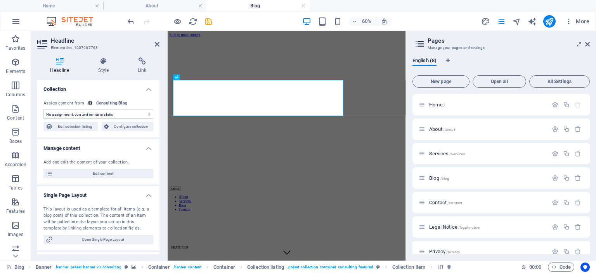
select select "name"
click at [189, 77] on icon at bounding box center [188, 77] width 3 height 5
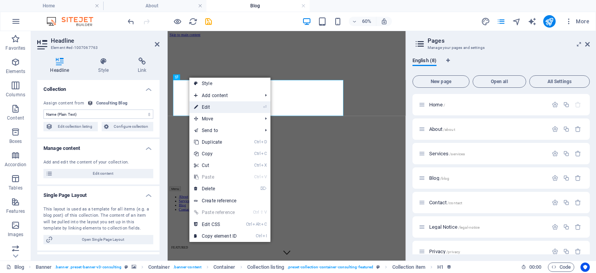
click at [205, 106] on link "⏎ Edit" at bounding box center [215, 107] width 52 height 12
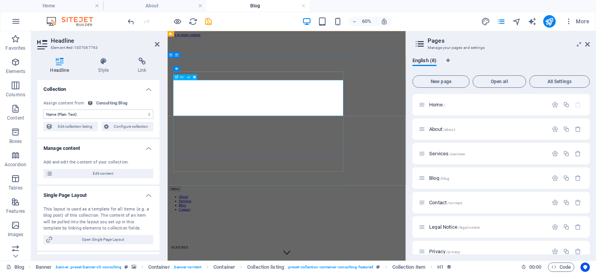
click at [191, 117] on icon at bounding box center [190, 116] width 3 height 5
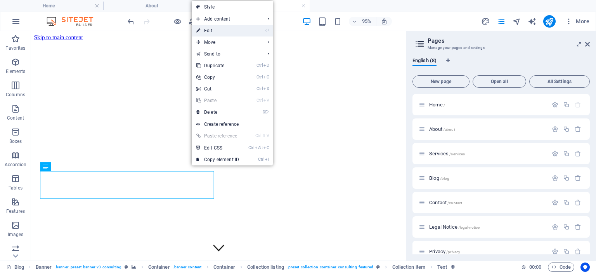
click at [209, 29] on link "⏎ Edit" at bounding box center [218, 31] width 52 height 12
select select "blog-short-intro"
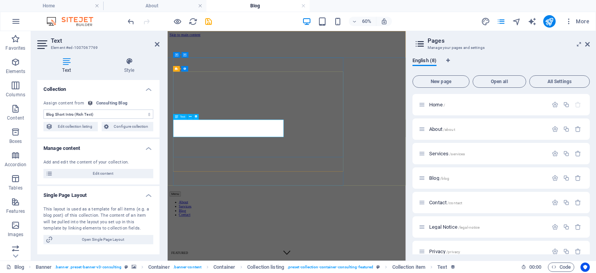
click at [190, 117] on icon at bounding box center [190, 116] width 3 height 5
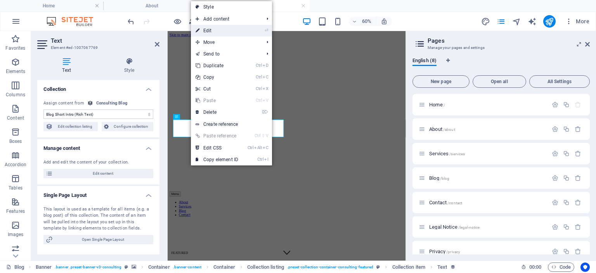
click at [208, 28] on link "⏎ Edit" at bounding box center [217, 31] width 52 height 12
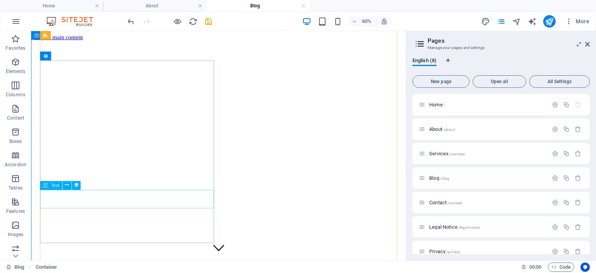
scroll to position [530, 0]
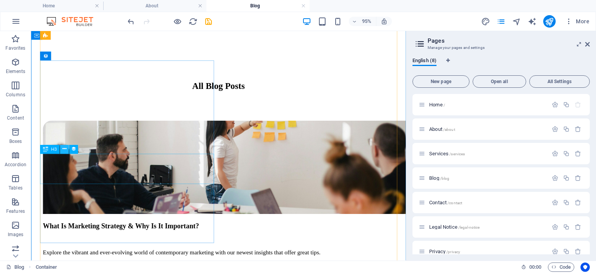
click at [66, 148] on icon at bounding box center [64, 150] width 4 height 8
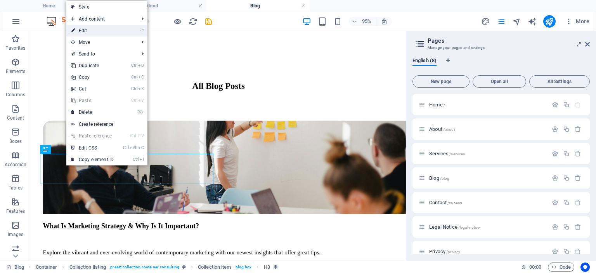
click at [85, 29] on link "⏎ Edit" at bounding box center [92, 31] width 52 height 12
select select "name"
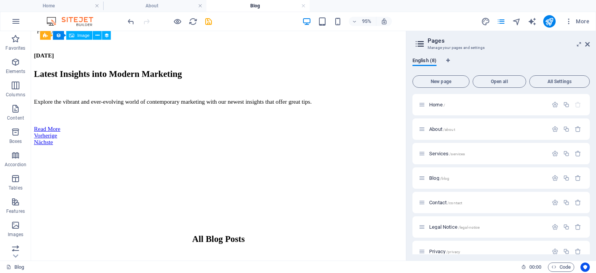
scroll to position [391, 0]
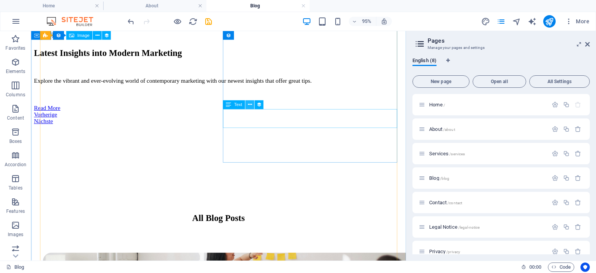
click at [250, 105] on icon at bounding box center [250, 105] width 4 height 8
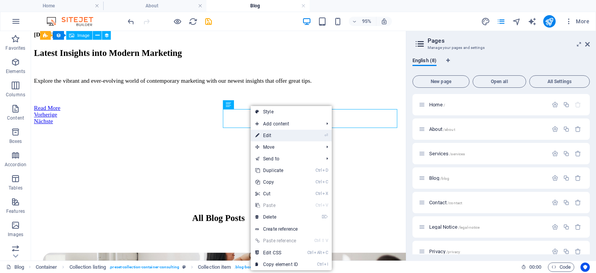
click at [266, 135] on link "⏎ Edit" at bounding box center [277, 136] width 52 height 12
select select "blog-short-intro"
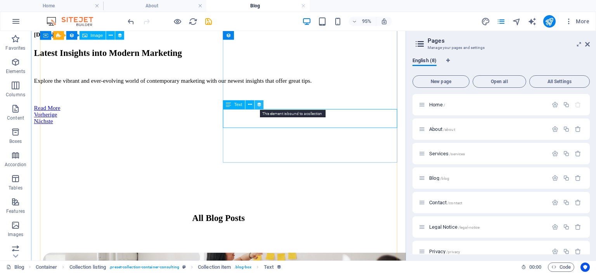
click at [258, 105] on icon at bounding box center [259, 105] width 5 height 8
select select "blog-short-intro"
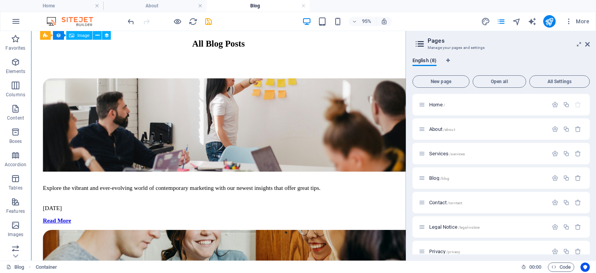
scroll to position [758, 0]
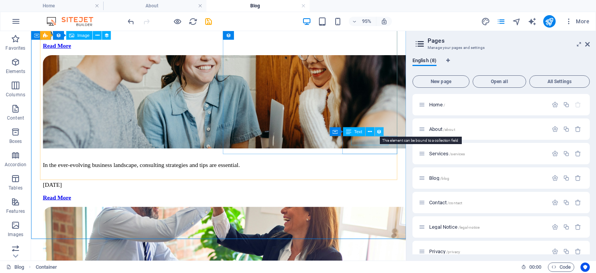
click at [379, 128] on icon at bounding box center [378, 132] width 5 height 8
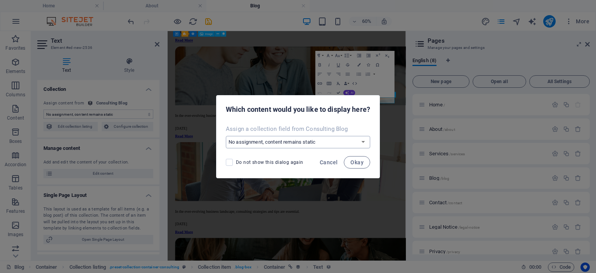
click at [226, 136] on select "No assignment, content remains static Create a new field Created at (Date) Upda…" at bounding box center [298, 142] width 144 height 12
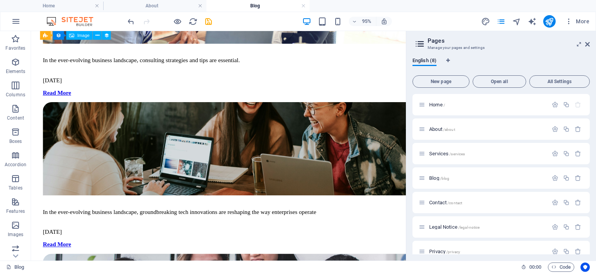
scroll to position [1033, 0]
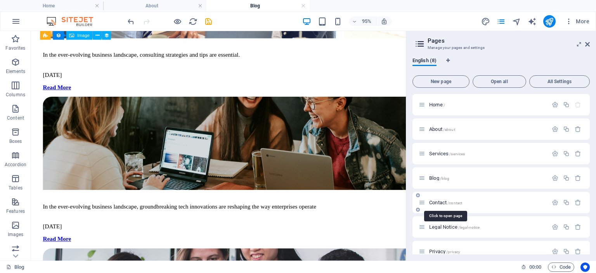
click at [436, 202] on span "Contact /contact" at bounding box center [445, 202] width 33 height 6
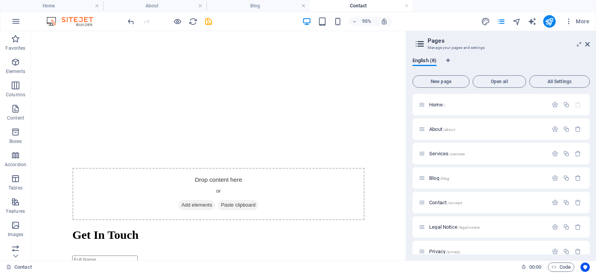
scroll to position [411, 0]
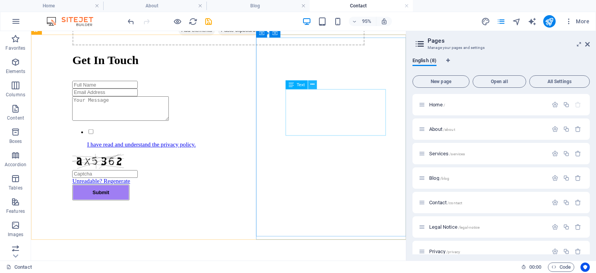
click at [311, 82] on icon at bounding box center [312, 85] width 4 height 8
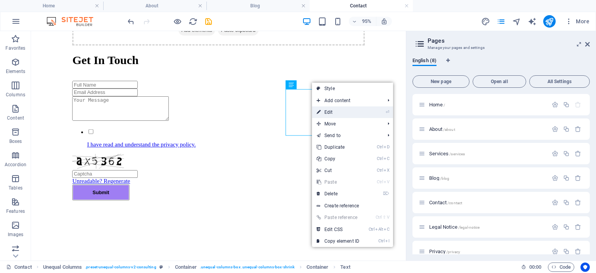
click at [329, 113] on link "⏎ Edit" at bounding box center [338, 112] width 52 height 12
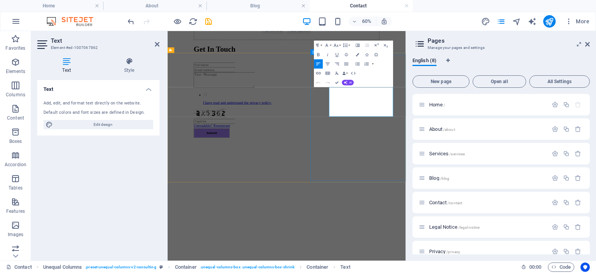
scroll to position [379, 0]
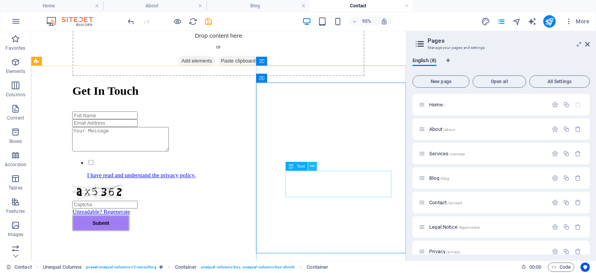
click at [314, 166] on icon at bounding box center [312, 167] width 4 height 8
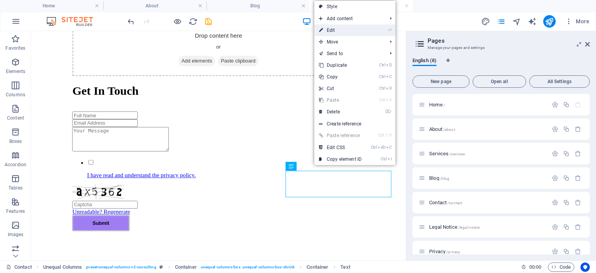
click at [333, 32] on link "⏎ Edit" at bounding box center [340, 30] width 52 height 12
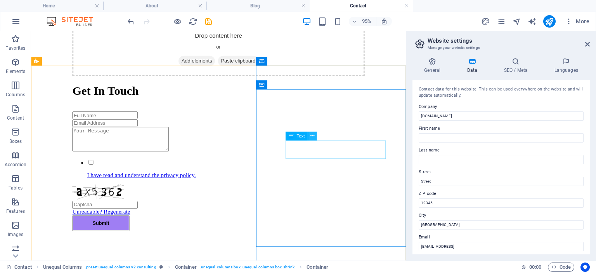
click at [313, 135] on icon at bounding box center [312, 136] width 4 height 8
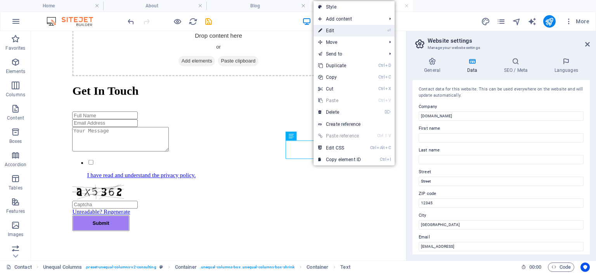
click at [330, 28] on link "⏎ Edit" at bounding box center [340, 31] width 52 height 12
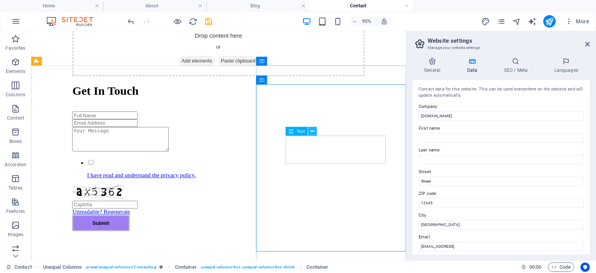
click at [312, 133] on icon at bounding box center [312, 132] width 4 height 8
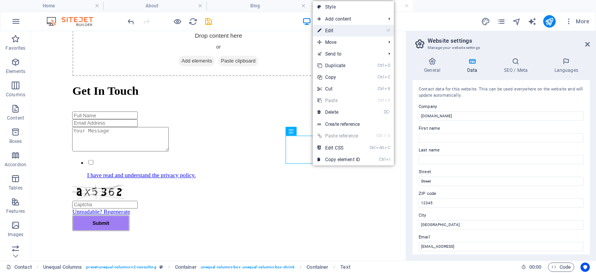
click at [331, 29] on link "⏎ Edit" at bounding box center [339, 31] width 52 height 12
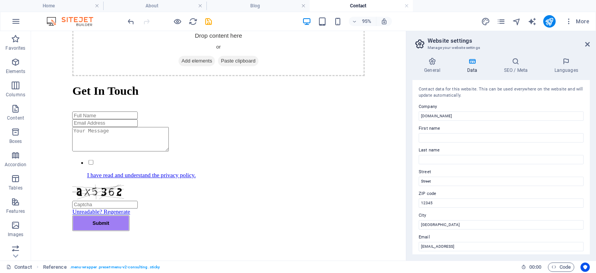
scroll to position [520, 0]
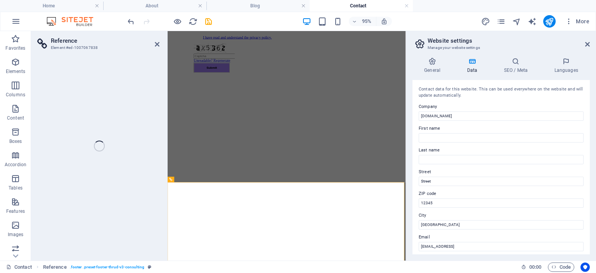
scroll to position [379, 0]
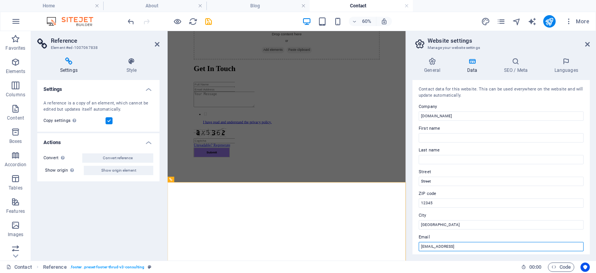
click at [515, 244] on input "[EMAIL_ADDRESS]" at bounding box center [501, 246] width 165 height 9
type input "6"
type input "[EMAIL_ADDRESS][DOMAIN_NAME]"
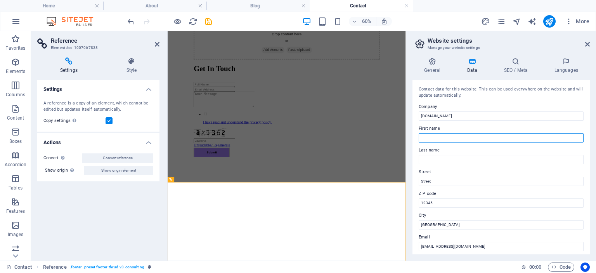
click at [435, 139] on input "First name" at bounding box center [501, 137] width 165 height 9
type input "Editor"
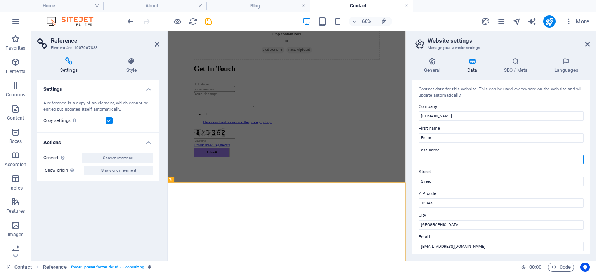
click at [436, 161] on input "Last name" at bounding box center [501, 159] width 165 height 9
type input "in Chief"
click at [430, 60] on icon at bounding box center [433, 61] width 40 height 8
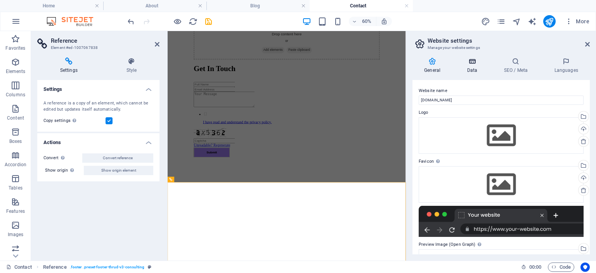
click at [476, 62] on icon at bounding box center [472, 61] width 34 height 8
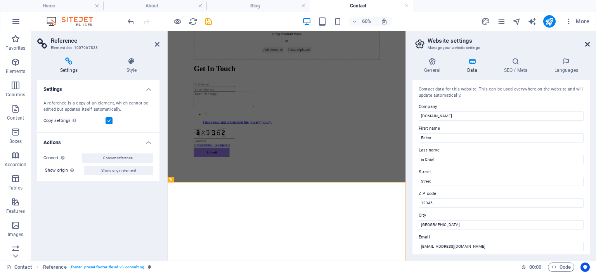
click at [589, 46] on icon at bounding box center [587, 44] width 5 height 6
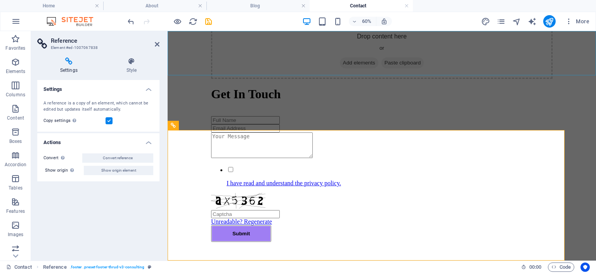
scroll to position [532, 0]
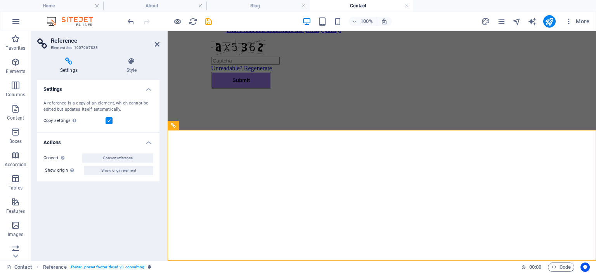
click at [133, 203] on div "Settings A reference is a copy of an element, which cannot be edited but update…" at bounding box center [98, 167] width 122 height 174
click at [502, 22] on icon "pages" at bounding box center [501, 21] width 9 height 9
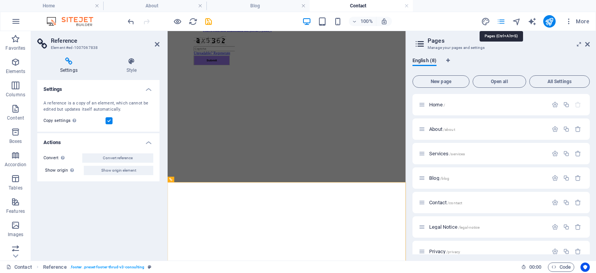
scroll to position [379, 0]
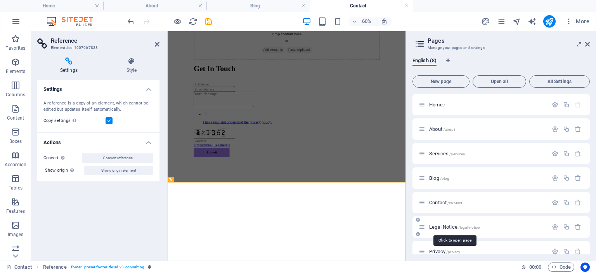
click at [435, 226] on span "Legal Notice /legal-notice" at bounding box center [454, 227] width 50 height 6
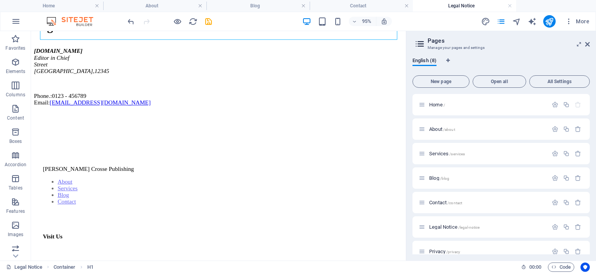
scroll to position [100, 0]
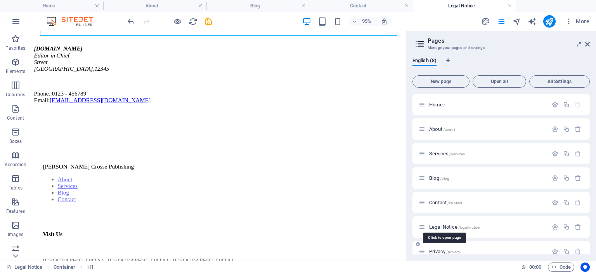
click at [437, 250] on span "Privacy /privacy" at bounding box center [444, 251] width 31 height 6
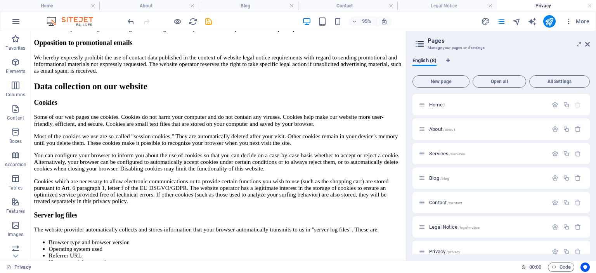
scroll to position [744, 0]
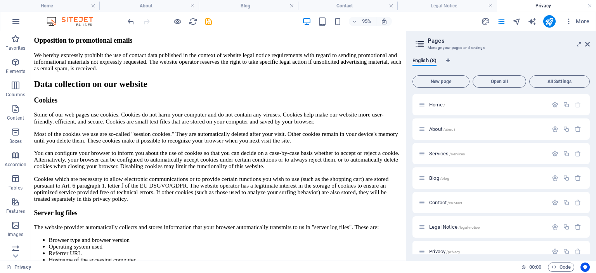
drag, startPoint x: 423, startPoint y: 269, endPoint x: 536, endPoint y: 256, distance: 113.7
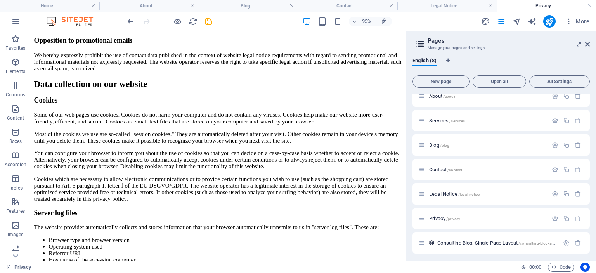
scroll to position [35, 0]
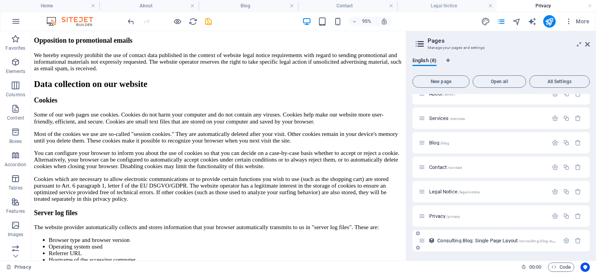
click at [444, 239] on span "Consulting Blog: Single Page Layout /consulting-blog-single-page-layout" at bounding box center [509, 240] width 144 height 6
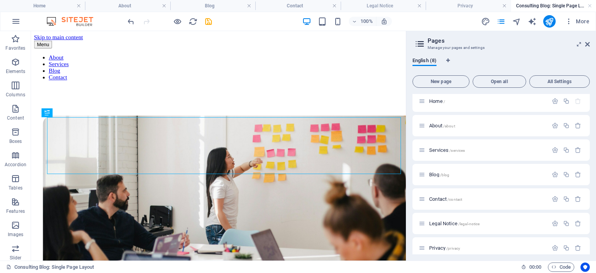
scroll to position [174, 0]
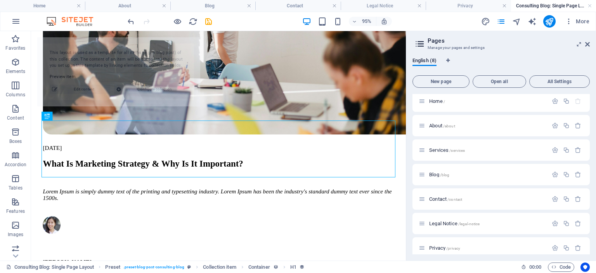
select select "68df63f4d2a4eccffe03d3bf"
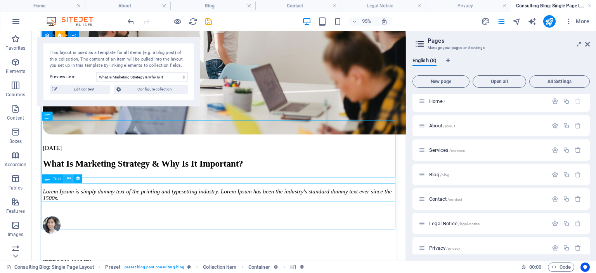
click at [67, 178] on icon at bounding box center [68, 179] width 4 height 8
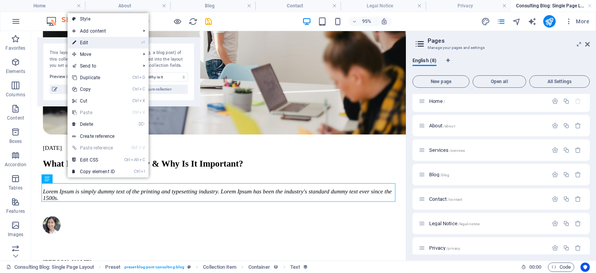
click at [87, 43] on link "⏎ Edit" at bounding box center [94, 43] width 52 height 12
select select "blog-long-intro"
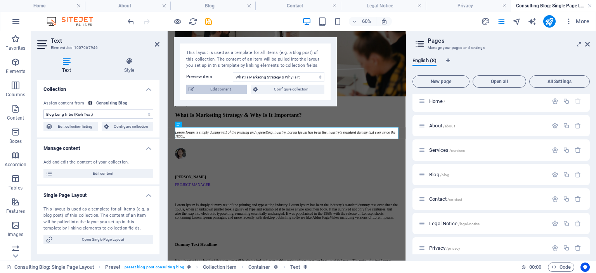
click at [221, 89] on span "Edit content" at bounding box center [220, 89] width 48 height 9
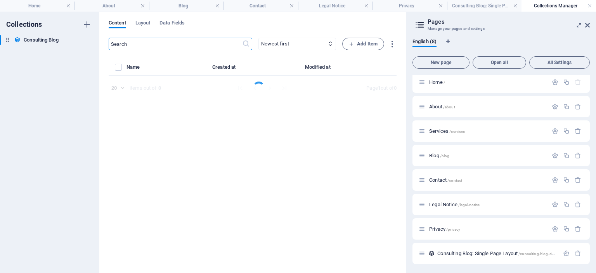
select select "Modern Marketing"
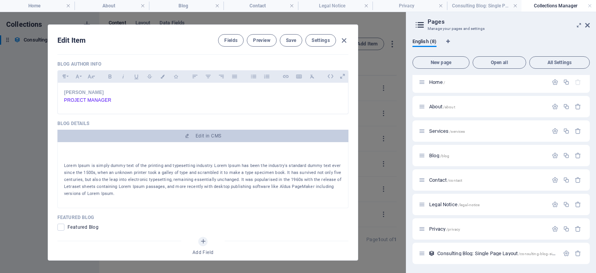
scroll to position [466, 0]
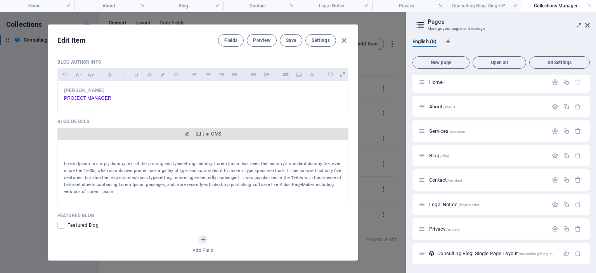
click at [200, 131] on span "Edit in CMS" at bounding box center [209, 134] width 26 height 6
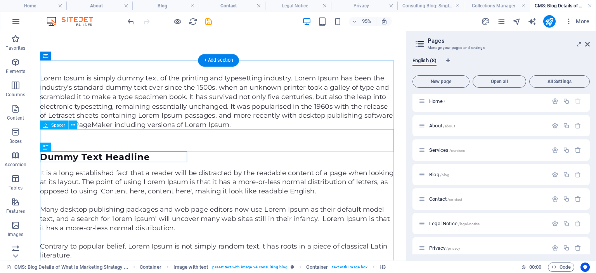
scroll to position [0, 0]
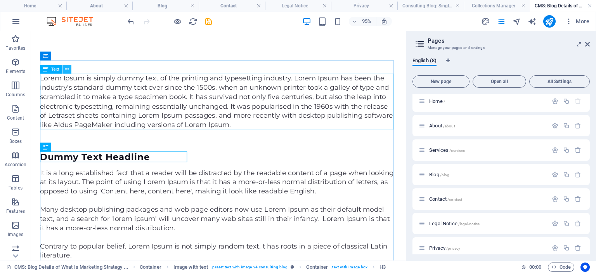
click at [66, 69] on icon at bounding box center [67, 70] width 4 height 8
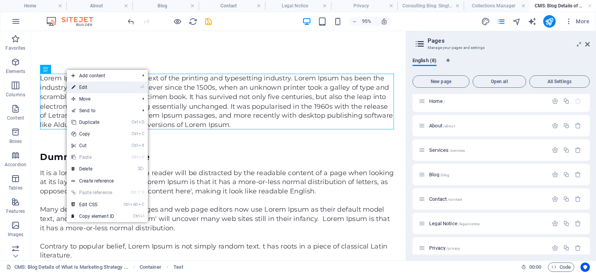
click at [84, 87] on link "⏎ Edit" at bounding box center [93, 87] width 52 height 12
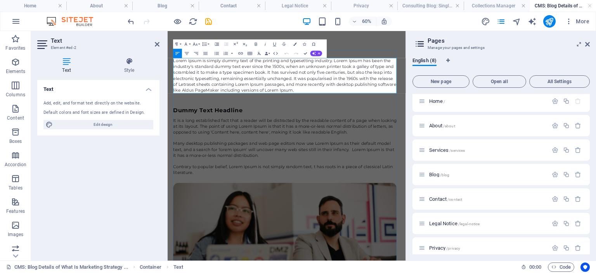
click at [383, 130] on p "Lorem Ipsum is simply dummy text of the printing and typesetting industry. Lore…" at bounding box center [363, 105] width 373 height 59
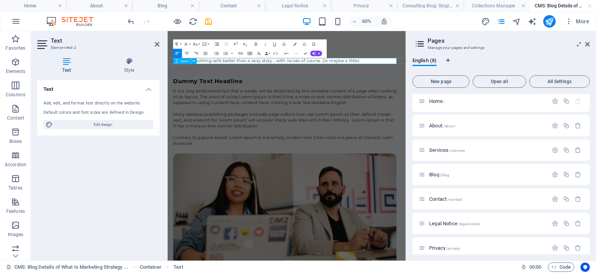
click at [287, 98] on div at bounding box center [363, 97] width 373 height 23
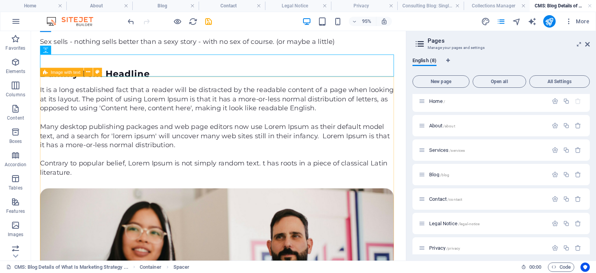
scroll to position [41, 0]
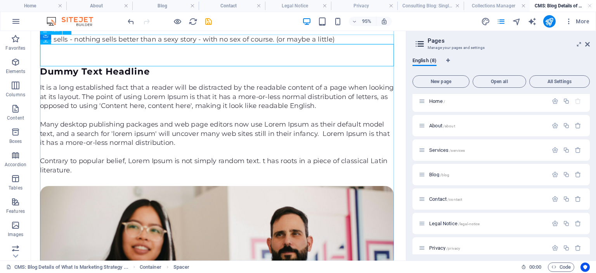
click at [111, 40] on div "Sex sells - nothing sells better than a sexy story - with no sex of course. (or…" at bounding box center [226, 40] width 373 height 10
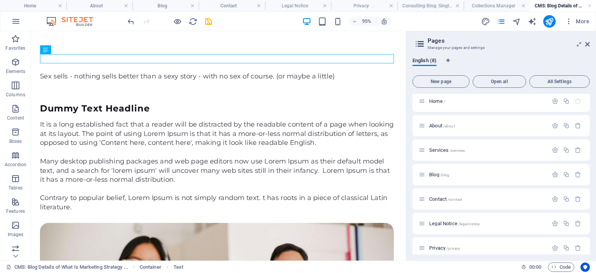
scroll to position [0, 0]
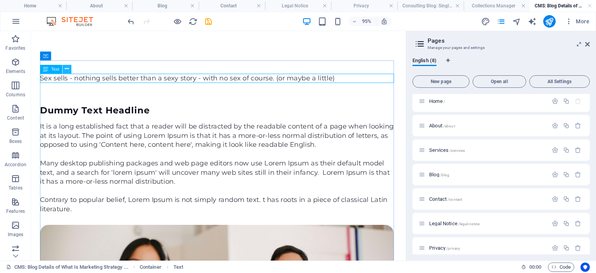
click at [66, 68] on icon at bounding box center [67, 70] width 4 height 8
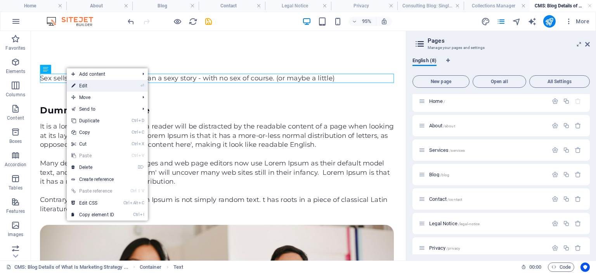
click at [85, 84] on link "⏎ Edit" at bounding box center [93, 86] width 52 height 12
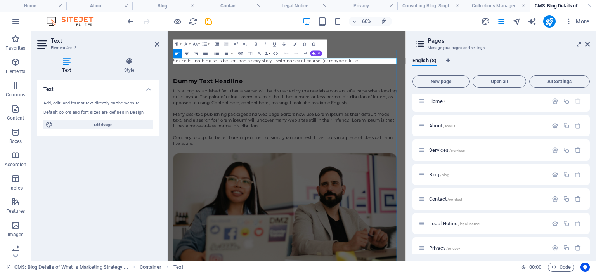
click at [422, 78] on p "Sex sells - nothing sells better than a sexy story - with no sex of course. (or…" at bounding box center [363, 81] width 373 height 10
click at [285, 141] on div "It is a long established fact that a reader will be distracted by the readable …" at bounding box center [363, 141] width 373 height 29
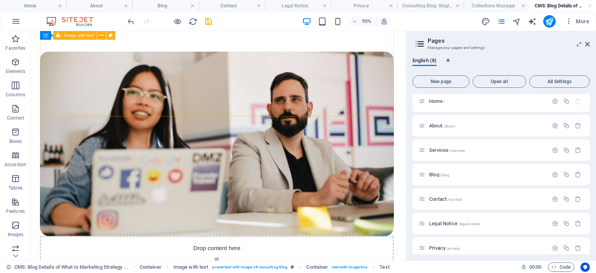
scroll to position [184, 0]
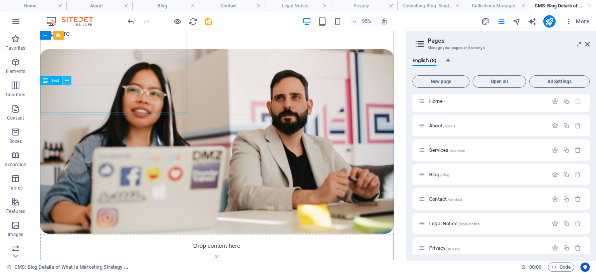
click at [66, 79] on icon at bounding box center [67, 81] width 4 height 8
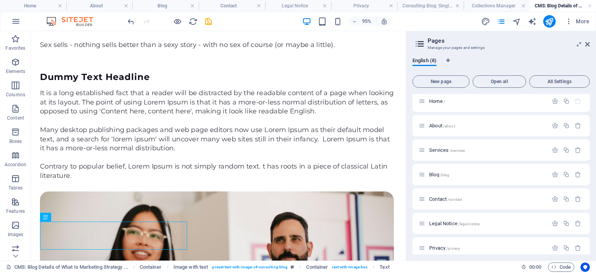
scroll to position [21, 0]
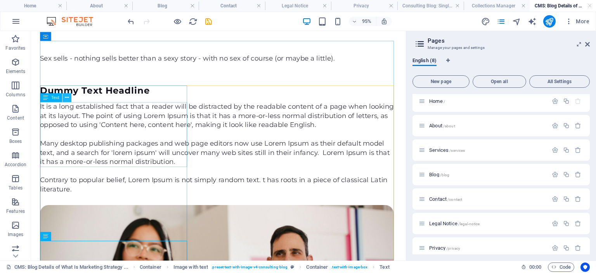
click at [68, 100] on icon at bounding box center [67, 98] width 4 height 8
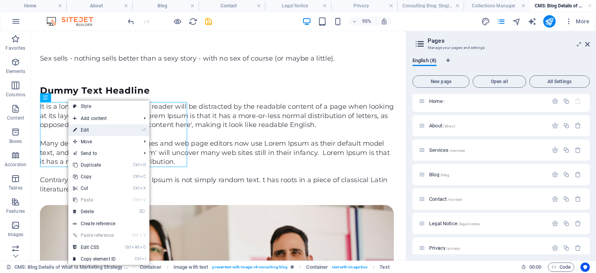
click at [86, 129] on link "⏎ Edit" at bounding box center [94, 130] width 52 height 12
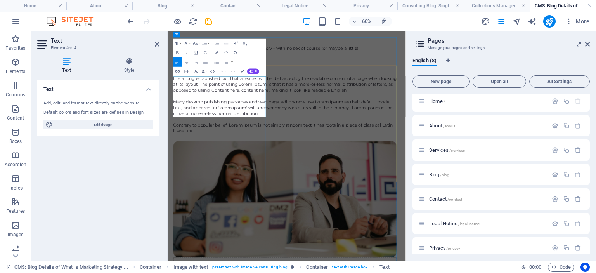
click at [288, 129] on p "It is a long established fact that a reader will be distracted by the readable …" at bounding box center [363, 120] width 373 height 29
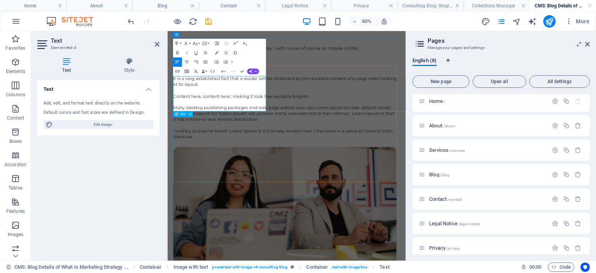
click at [277, 184] on div "Many desktop publishing packages and web page editors now use Lorem Ipsum as th…" at bounding box center [363, 168] width 373 height 29
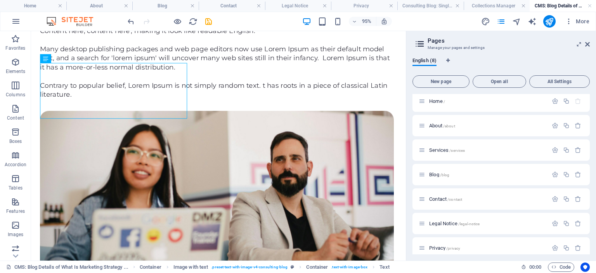
drag, startPoint x: 423, startPoint y: 271, endPoint x: 424, endPoint y: 260, distance: 11.3
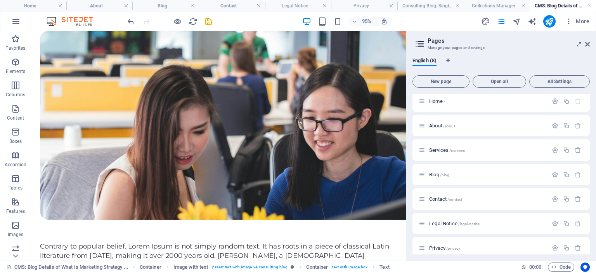
scroll to position [813, 0]
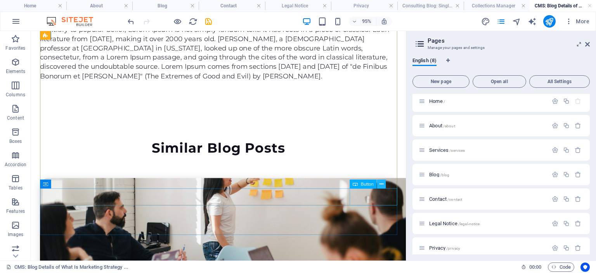
click at [380, 183] on icon at bounding box center [381, 184] width 4 height 8
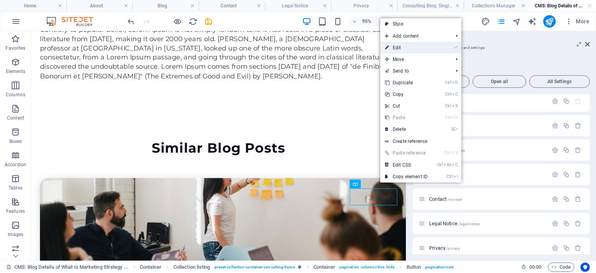
click at [396, 47] on link "⏎ Edit" at bounding box center [406, 48] width 52 height 12
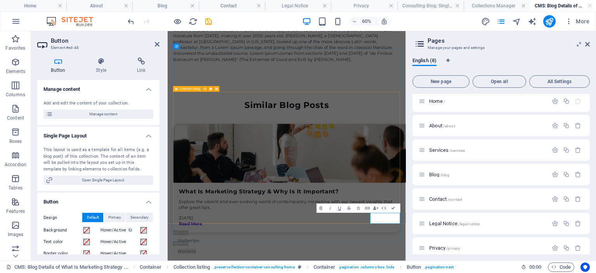
scroll to position [676, 0]
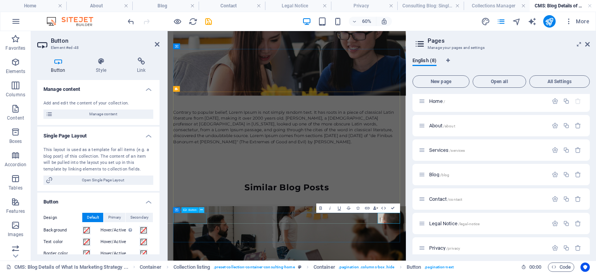
click at [201, 211] on icon at bounding box center [201, 209] width 3 height 5
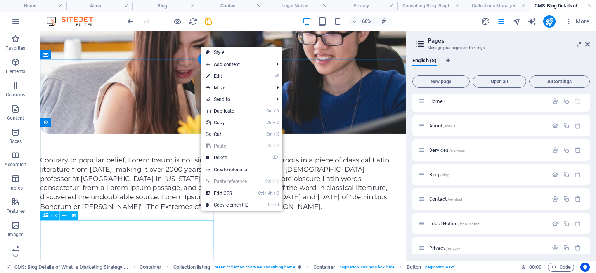
scroll to position [817, 0]
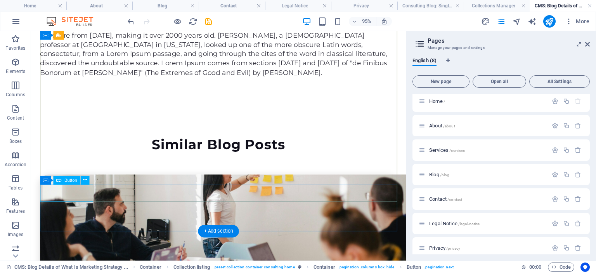
click at [85, 179] on icon at bounding box center [85, 180] width 4 height 8
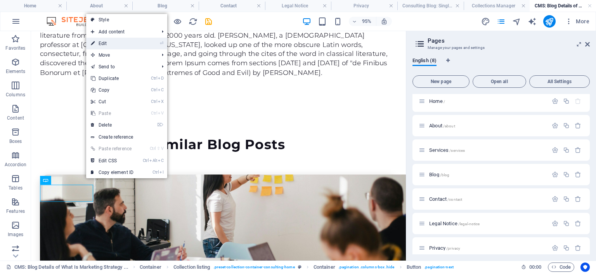
click at [106, 43] on link "⏎ Edit" at bounding box center [112, 44] width 52 height 12
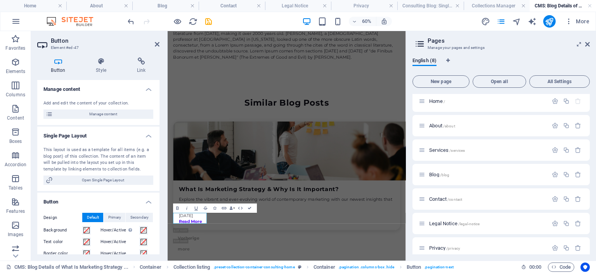
scroll to position [676, 0]
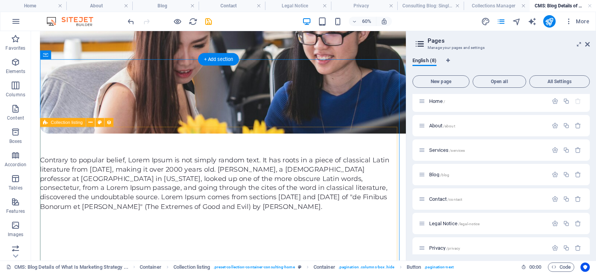
scroll to position [817, 0]
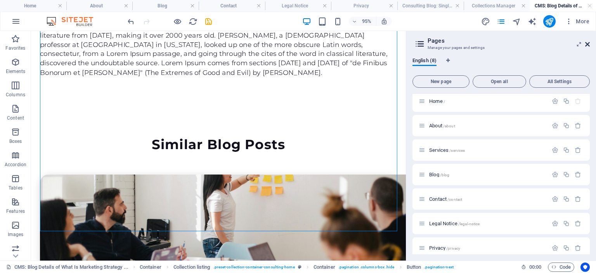
click at [589, 44] on icon at bounding box center [587, 44] width 5 height 6
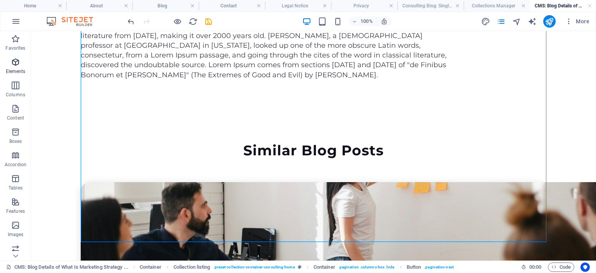
click at [18, 77] on button "Elements" at bounding box center [15, 65] width 31 height 23
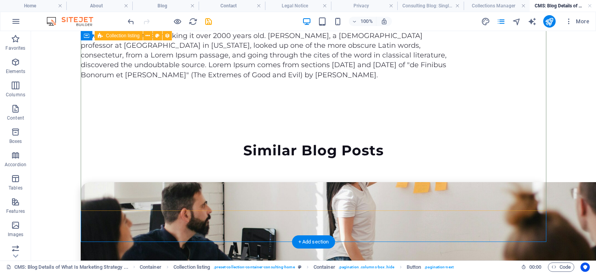
click at [195, 182] on article "What Is Marketing Strategy & Why Is It Important? Explore the vibrant and ever-…" at bounding box center [314, 267] width 466 height 171
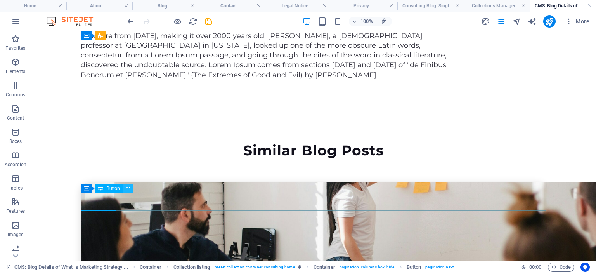
click at [128, 185] on icon at bounding box center [128, 188] width 4 height 8
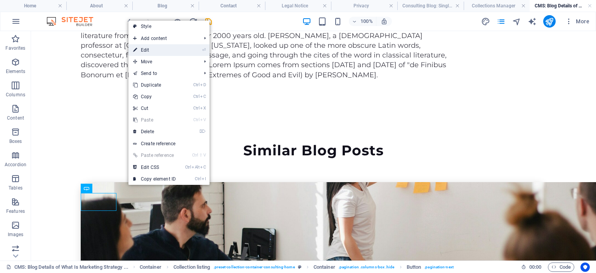
click at [146, 50] on link "⏎ Edit" at bounding box center [154, 50] width 52 height 12
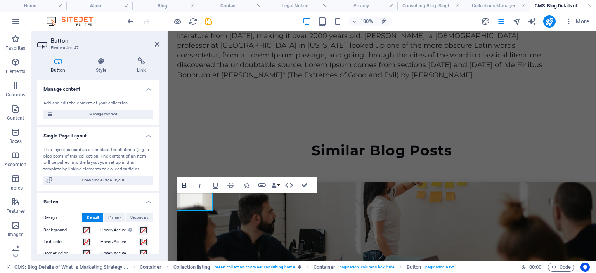
click at [183, 183] on icon "button" at bounding box center [184, 184] width 4 height 5
click at [249, 227] on div "Similar Blog Posts What Is Marketing Strategy & Why Is It Important? Explore th…" at bounding box center [382, 273] width 410 height 324
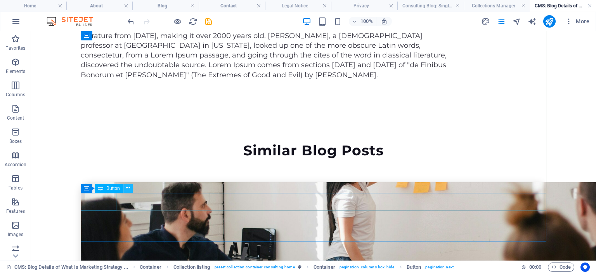
click at [128, 188] on icon at bounding box center [128, 188] width 4 height 8
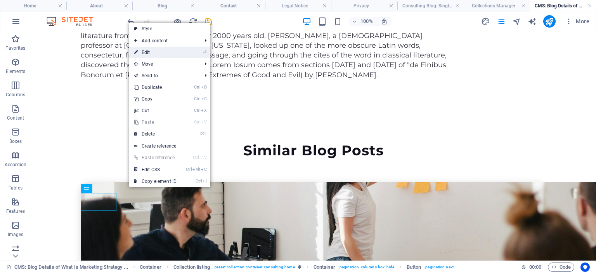
click at [147, 52] on link "⏎ Edit" at bounding box center [155, 53] width 52 height 12
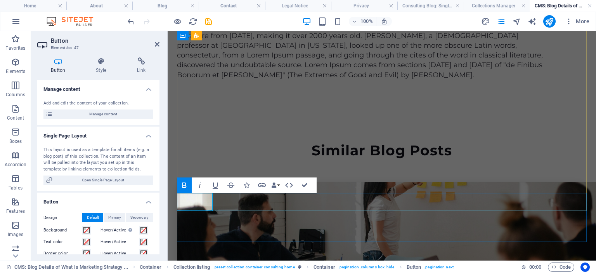
drag, startPoint x: 206, startPoint y: 202, endPoint x: 186, endPoint y: 201, distance: 19.8
click at [183, 185] on icon "button" at bounding box center [184, 184] width 4 height 5
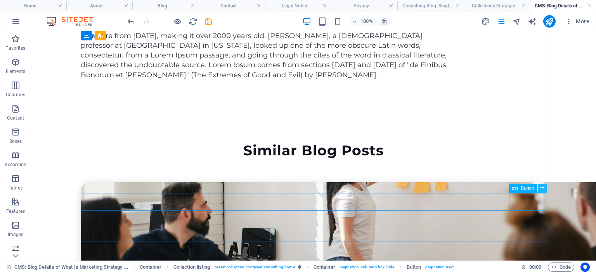
click at [542, 187] on icon at bounding box center [542, 188] width 4 height 8
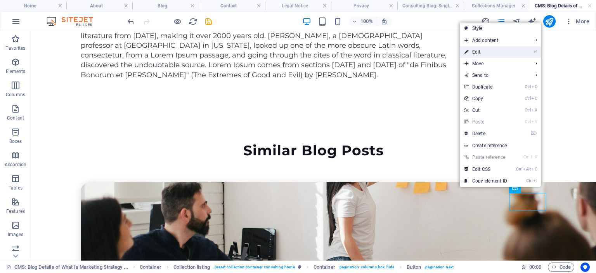
click at [477, 52] on link "⏎ Edit" at bounding box center [486, 52] width 52 height 12
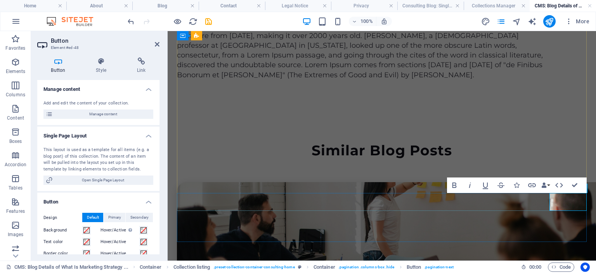
drag, startPoint x: 582, startPoint y: 200, endPoint x: 556, endPoint y: 201, distance: 26.0
click at [454, 185] on icon "button" at bounding box center [454, 184] width 4 height 5
click at [453, 185] on icon "button" at bounding box center [454, 184] width 4 height 5
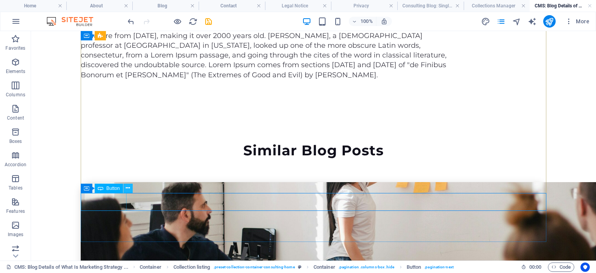
click at [129, 188] on icon at bounding box center [128, 188] width 4 height 8
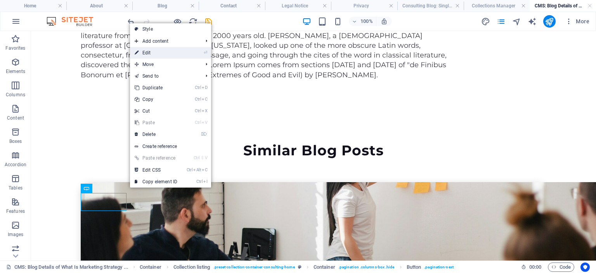
click at [150, 52] on link "⏎ Edit" at bounding box center [156, 53] width 52 height 12
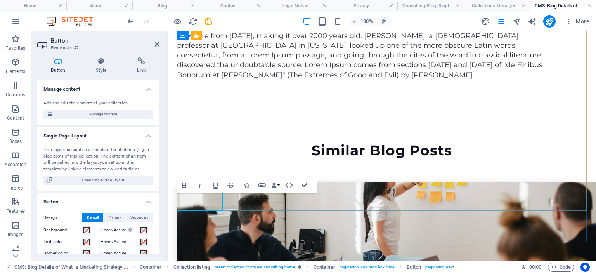
drag, startPoint x: 212, startPoint y: 202, endPoint x: 191, endPoint y: 200, distance: 21.0
click at [184, 185] on icon "button" at bounding box center [184, 184] width 4 height 5
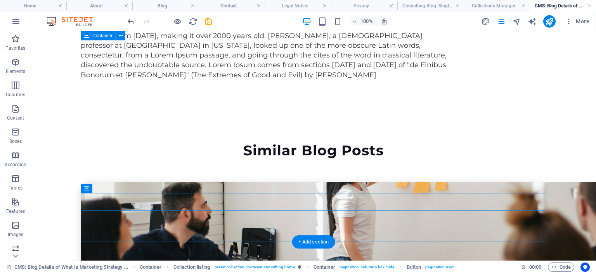
click at [294, 220] on div "Similar Blog Posts What Is Marketing Strategy & Why Is It Important? Explore th…" at bounding box center [314, 268] width 466 height 314
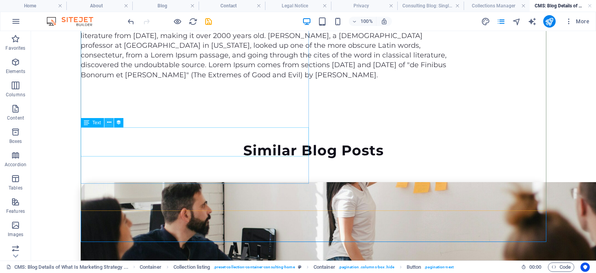
click at [108, 122] on icon at bounding box center [109, 122] width 4 height 8
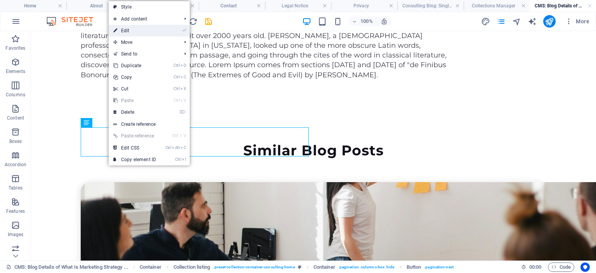
click at [126, 33] on link "⏎ Edit" at bounding box center [135, 31] width 52 height 12
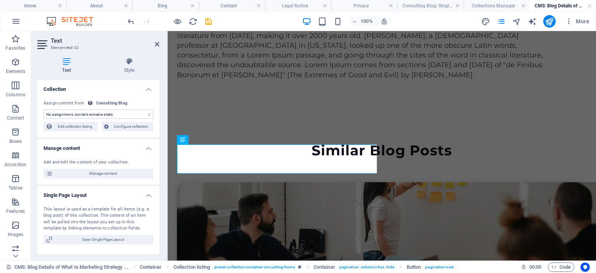
scroll to position [800, 0]
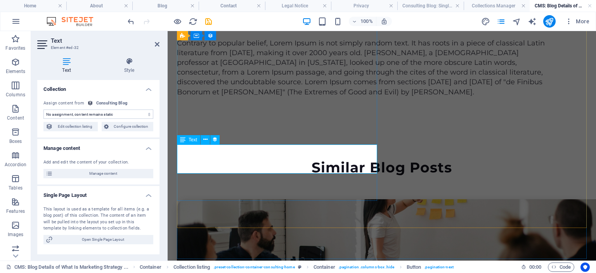
click at [204, 140] on icon at bounding box center [205, 139] width 4 height 8
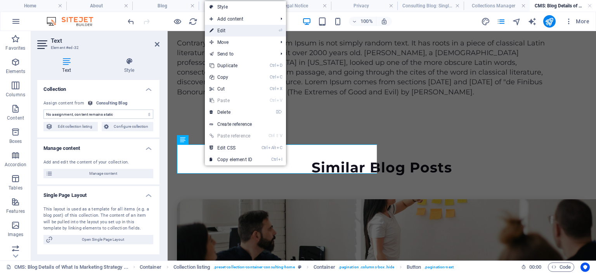
click at [223, 29] on link "⏎ Edit" at bounding box center [231, 31] width 52 height 12
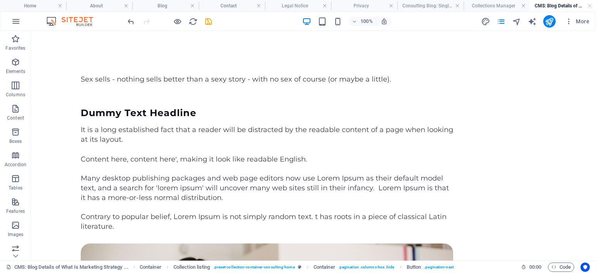
scroll to position [0, 0]
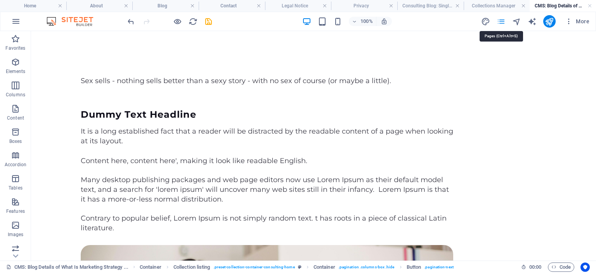
click at [499, 21] on icon "pages" at bounding box center [501, 21] width 9 height 9
click at [504, 21] on icon "pages" at bounding box center [501, 21] width 9 height 9
click at [502, 23] on icon "pages" at bounding box center [501, 21] width 9 height 9
click at [501, 21] on icon "pages" at bounding box center [501, 21] width 9 height 9
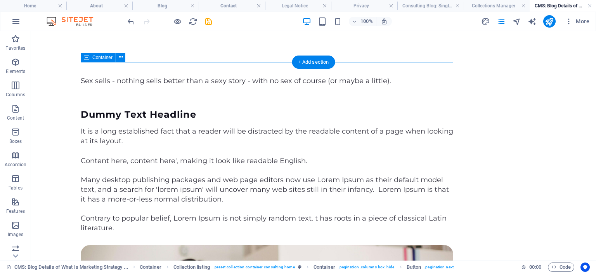
click at [130, 95] on div at bounding box center [267, 97] width 373 height 23
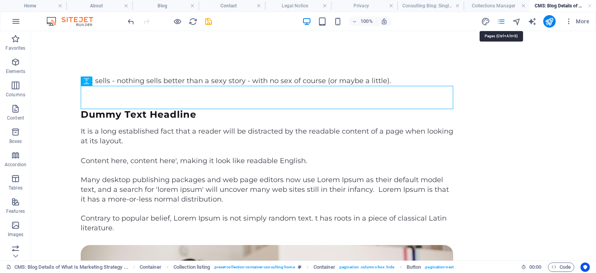
click at [502, 20] on icon "pages" at bounding box center [501, 21] width 9 height 9
click at [516, 21] on icon "navigator" at bounding box center [516, 21] width 9 height 9
click at [487, 21] on icon "design" at bounding box center [485, 21] width 9 height 9
click at [581, 21] on span "More" at bounding box center [577, 21] width 24 height 8
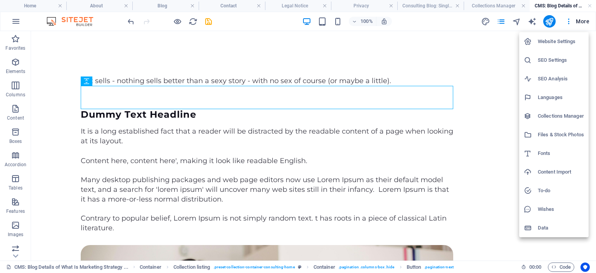
click at [570, 21] on div at bounding box center [298, 136] width 596 height 273
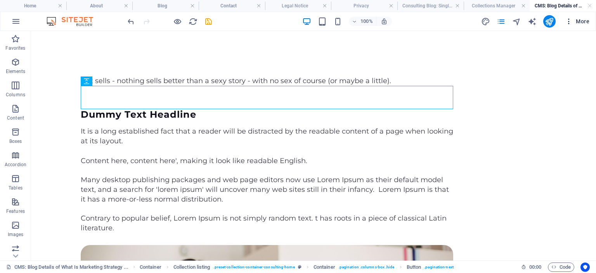
click at [569, 21] on icon "button" at bounding box center [569, 21] width 8 height 8
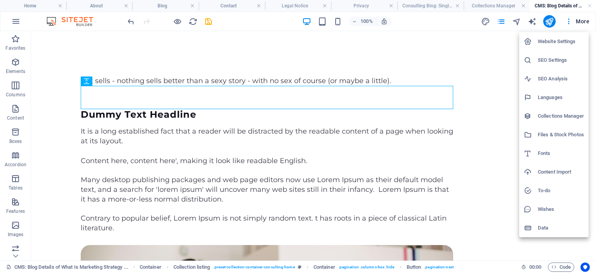
click at [551, 77] on h6 "SEO Analysis" at bounding box center [561, 78] width 46 height 9
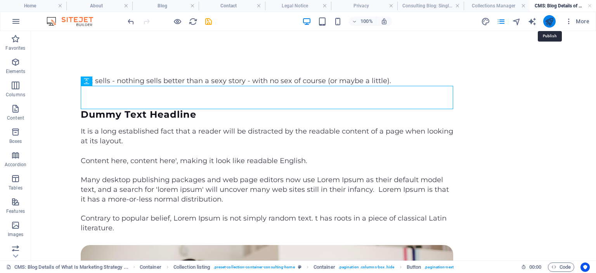
click at [551, 21] on icon "publish" at bounding box center [549, 21] width 9 height 9
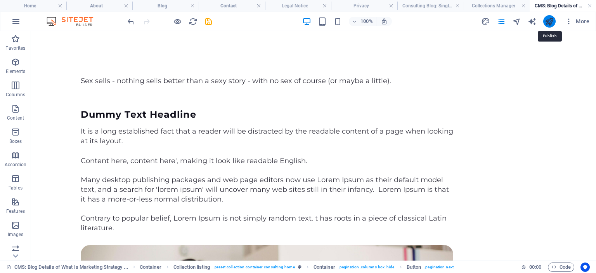
click at [549, 22] on icon "publish" at bounding box center [549, 21] width 9 height 9
click at [13, 63] on icon "button" at bounding box center [15, 61] width 9 height 9
click at [564, 266] on span "Code" at bounding box center [560, 266] width 19 height 9
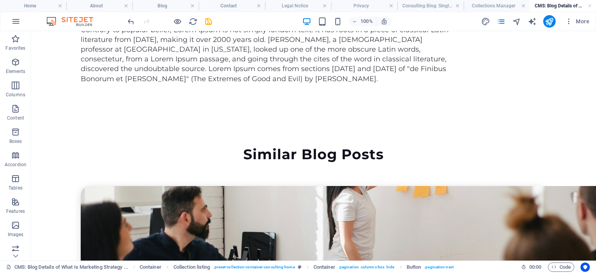
scroll to position [829, 0]
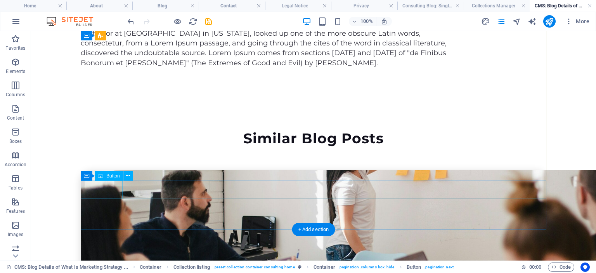
click at [310, 231] on div "+ Add section" at bounding box center [313, 229] width 43 height 13
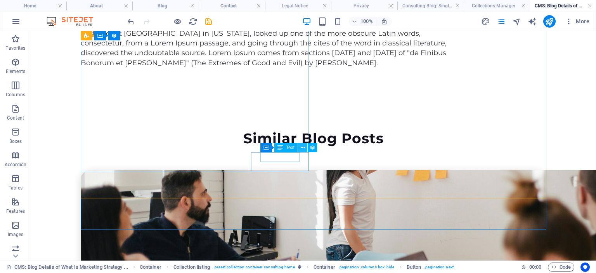
click at [304, 146] on icon at bounding box center [303, 148] width 4 height 8
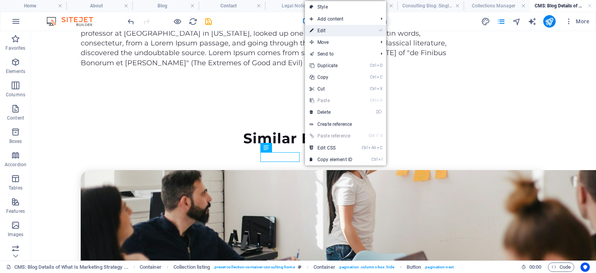
click at [322, 30] on link "⏎ Edit" at bounding box center [331, 31] width 52 height 12
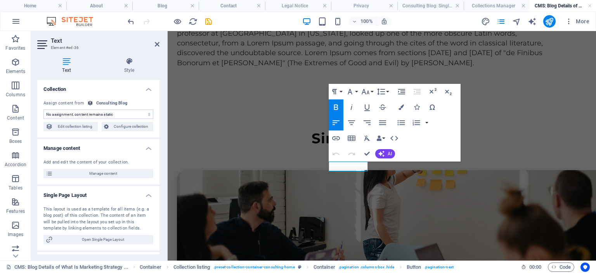
scroll to position [820, 0]
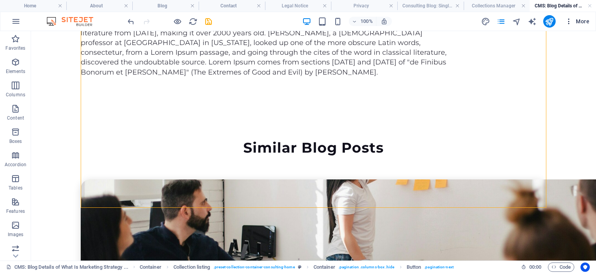
click at [579, 22] on span "More" at bounding box center [577, 21] width 24 height 8
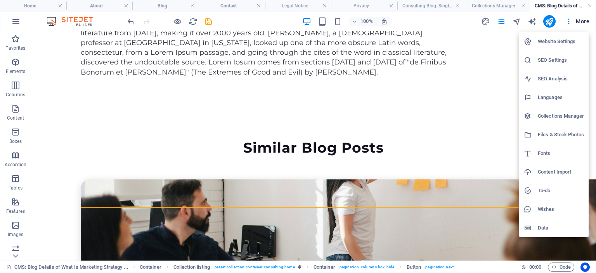
click at [548, 21] on div at bounding box center [298, 136] width 596 height 273
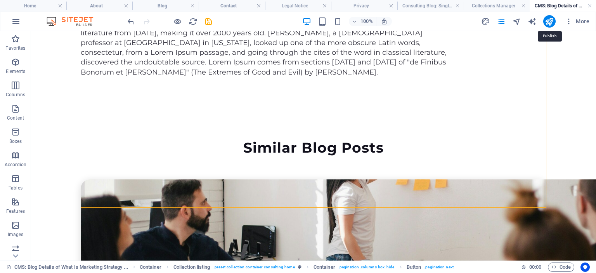
click at [548, 21] on icon "publish" at bounding box center [549, 21] width 9 height 9
click at [549, 23] on icon "publish" at bounding box center [549, 21] width 9 height 9
select select
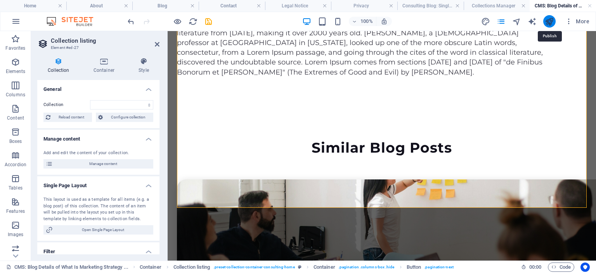
click at [549, 23] on icon "publish" at bounding box center [549, 21] width 9 height 9
click at [549, 20] on icon "publish" at bounding box center [549, 21] width 9 height 9
click at [553, 19] on icon "publish" at bounding box center [549, 21] width 9 height 9
click at [156, 43] on icon at bounding box center [157, 44] width 5 height 6
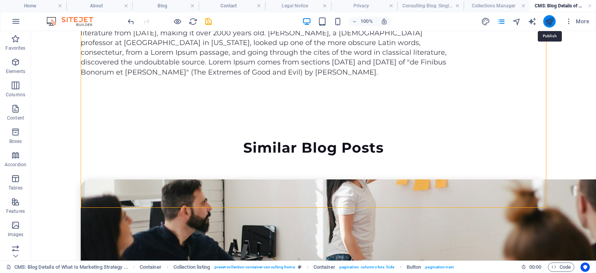
click at [550, 19] on icon "publish" at bounding box center [549, 21] width 9 height 9
click at [549, 21] on icon "publish" at bounding box center [549, 21] width 9 height 9
